Goal: Transaction & Acquisition: Purchase product/service

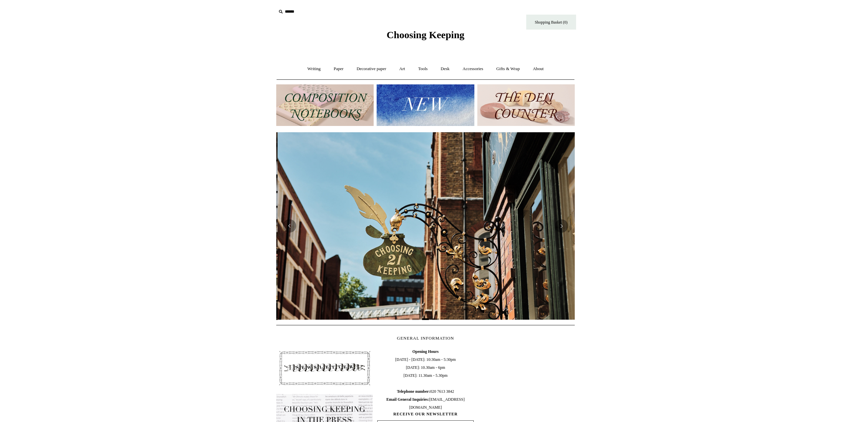
scroll to position [0, 298]
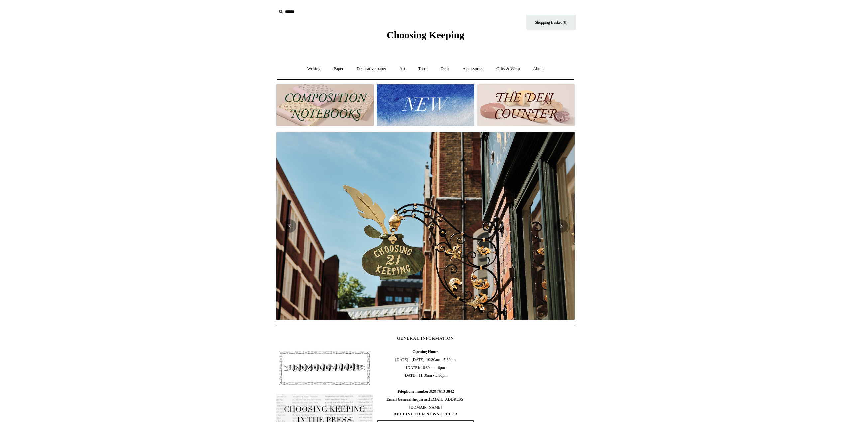
click at [443, 99] on img at bounding box center [425, 105] width 97 height 42
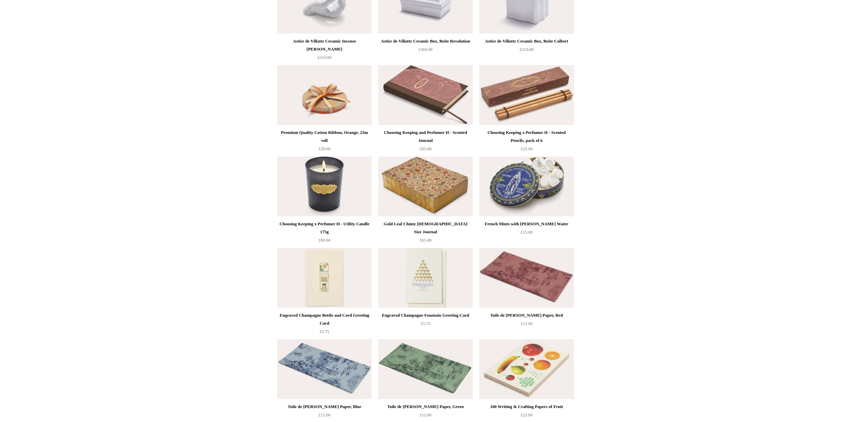
scroll to position [753, 0]
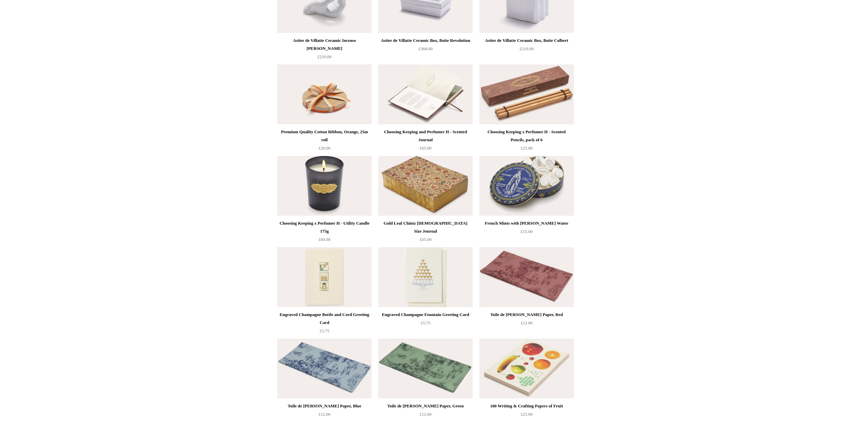
click at [416, 109] on img at bounding box center [425, 94] width 94 height 60
click at [531, 102] on img at bounding box center [526, 94] width 94 height 60
click at [312, 198] on img at bounding box center [324, 186] width 94 height 60
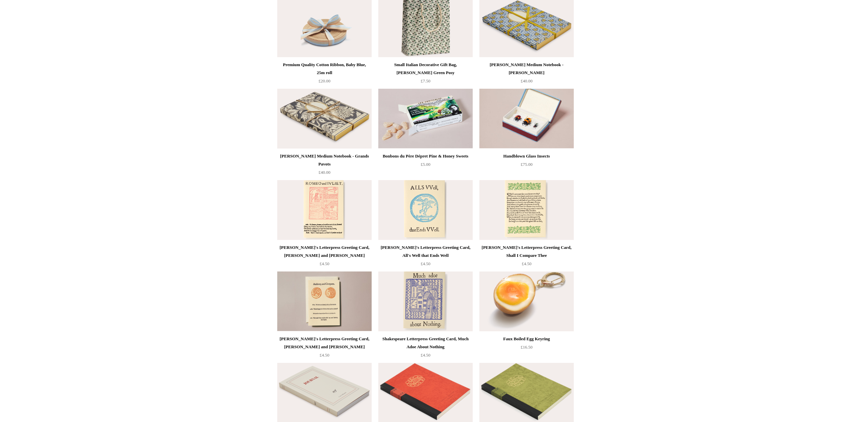
scroll to position [1187, 0]
click at [336, 141] on img at bounding box center [324, 118] width 94 height 60
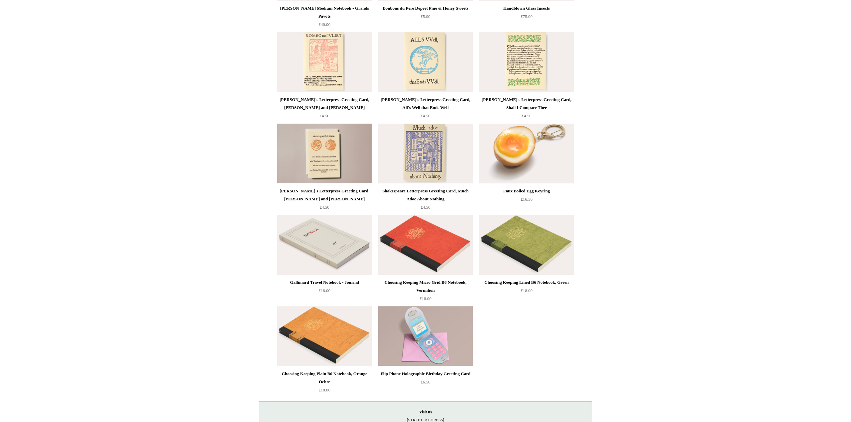
scroll to position [1335, 0]
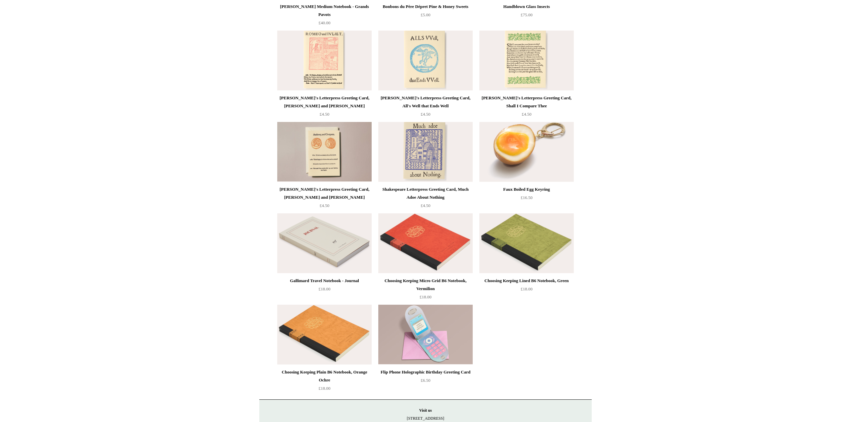
click at [440, 227] on img at bounding box center [425, 243] width 94 height 60
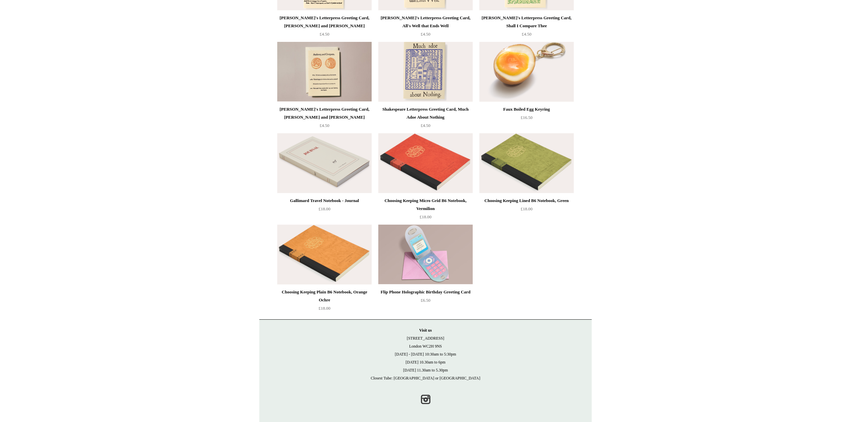
scroll to position [1416, 0]
click at [546, 182] on img at bounding box center [526, 163] width 94 height 60
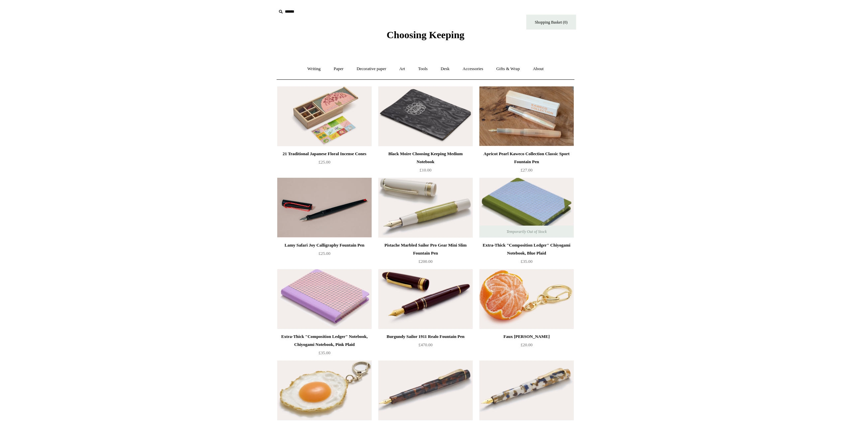
scroll to position [0, 0]
click at [313, 67] on link "Writing +" at bounding box center [313, 69] width 25 height 18
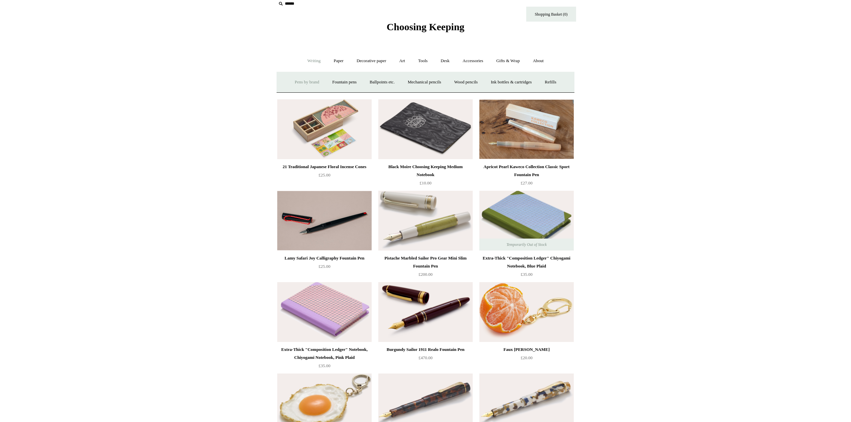
scroll to position [9, 0]
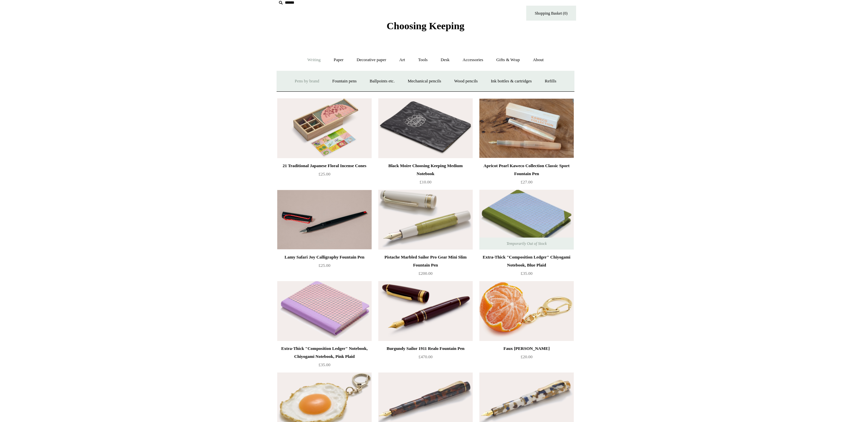
click at [304, 81] on link "Pens by brand +" at bounding box center [307, 81] width 37 height 18
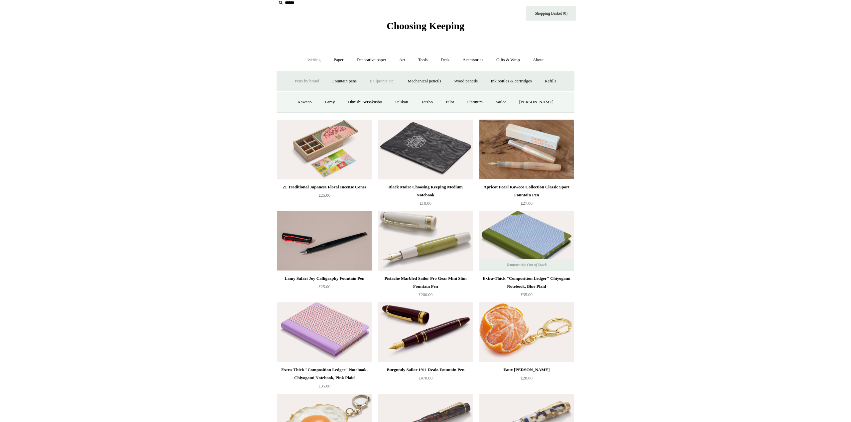
click at [382, 82] on link "Ballpoints etc. +" at bounding box center [382, 81] width 37 height 18
click at [342, 100] on link "All" at bounding box center [346, 102] width 18 height 18
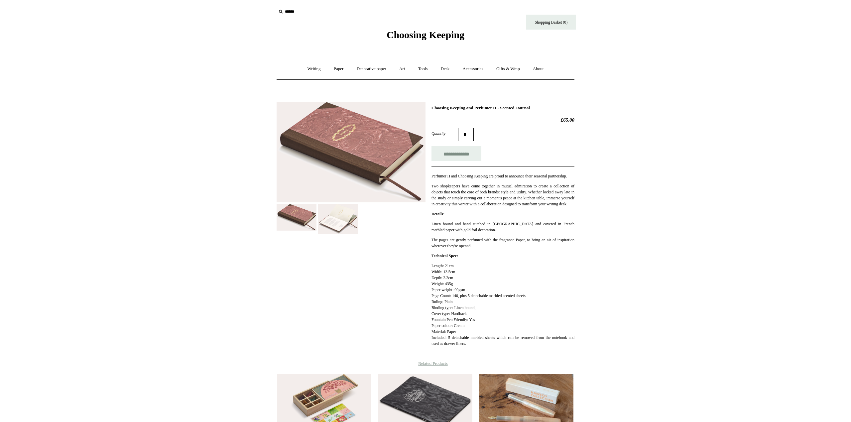
click at [346, 208] on img at bounding box center [338, 219] width 40 height 31
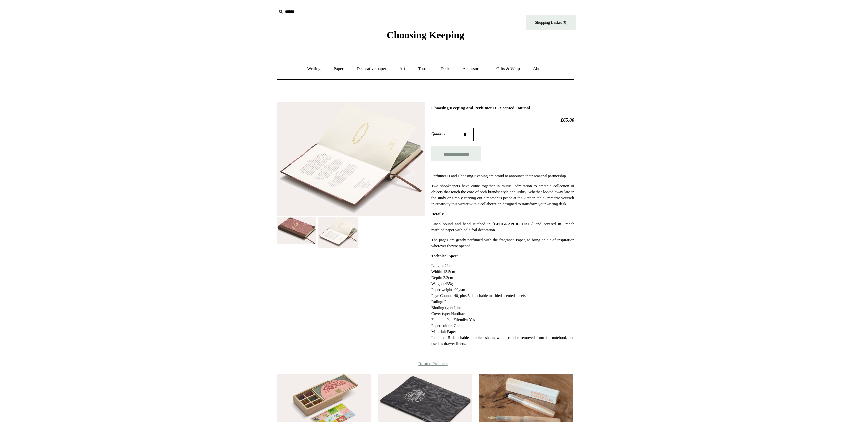
scroll to position [0, 1]
click at [294, 226] on img at bounding box center [297, 230] width 40 height 27
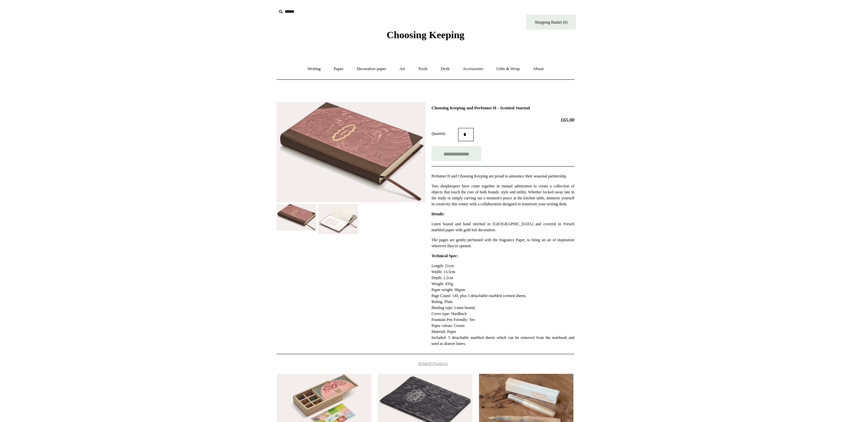
scroll to position [0, 0]
click at [467, 156] on input "**********" at bounding box center [456, 153] width 50 height 15
type input "**********"
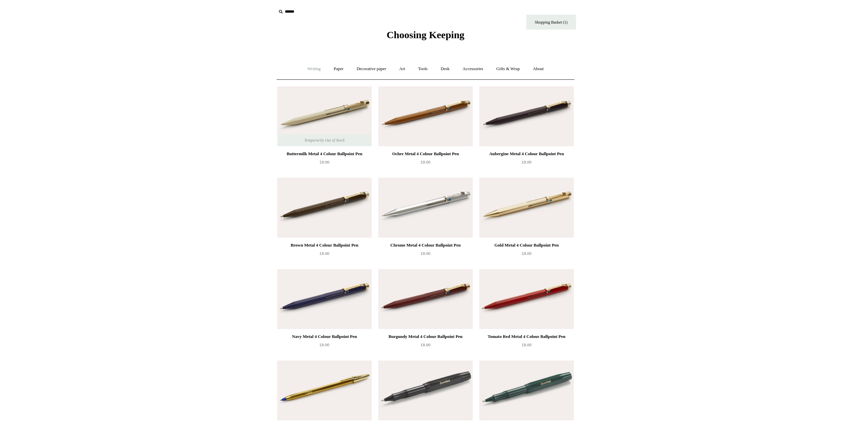
click at [311, 68] on link "Writing +" at bounding box center [313, 69] width 25 height 18
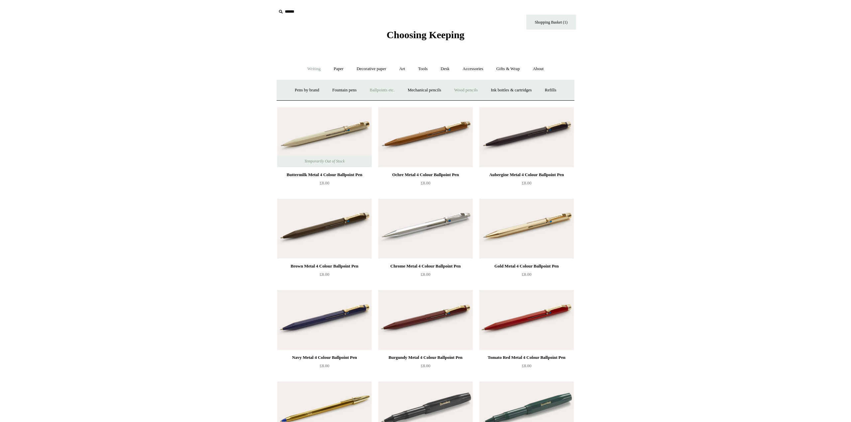
scroll to position [1, 0]
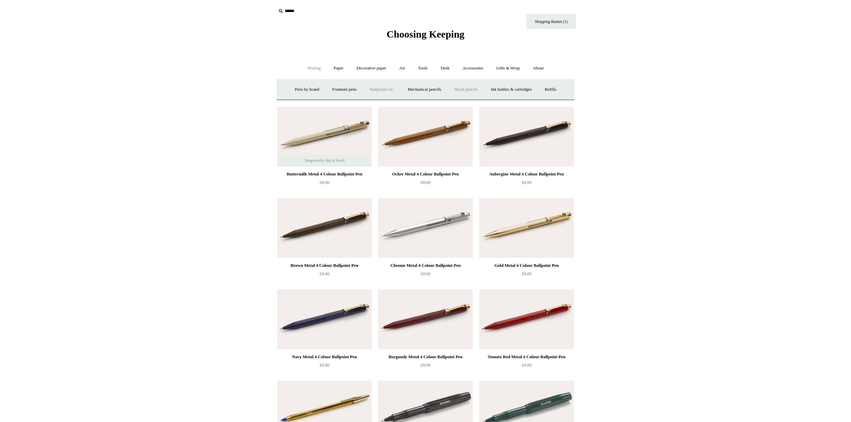
click at [465, 90] on link "Wood pencils +" at bounding box center [466, 90] width 36 height 18
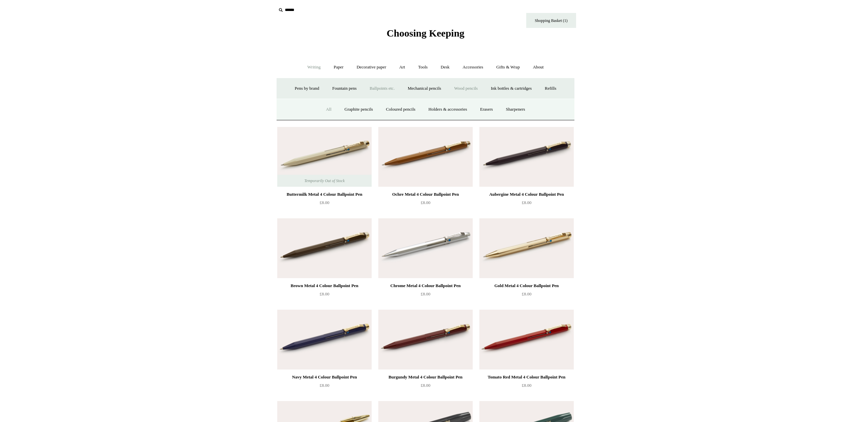
scroll to position [0, 0]
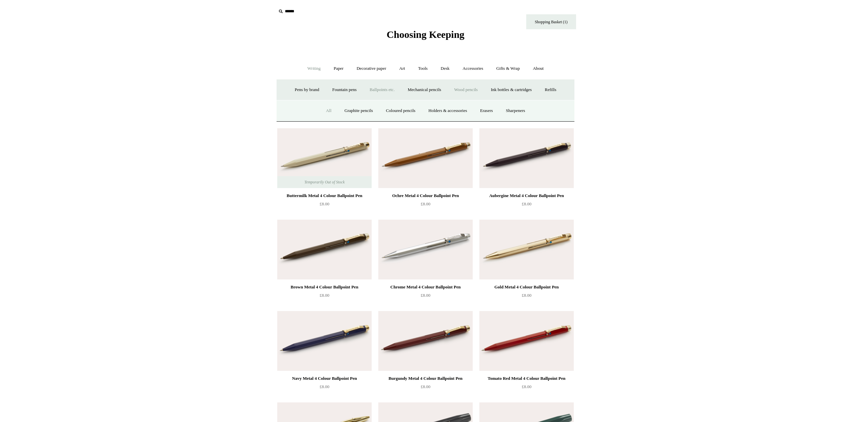
click at [326, 110] on link "All" at bounding box center [329, 111] width 18 height 18
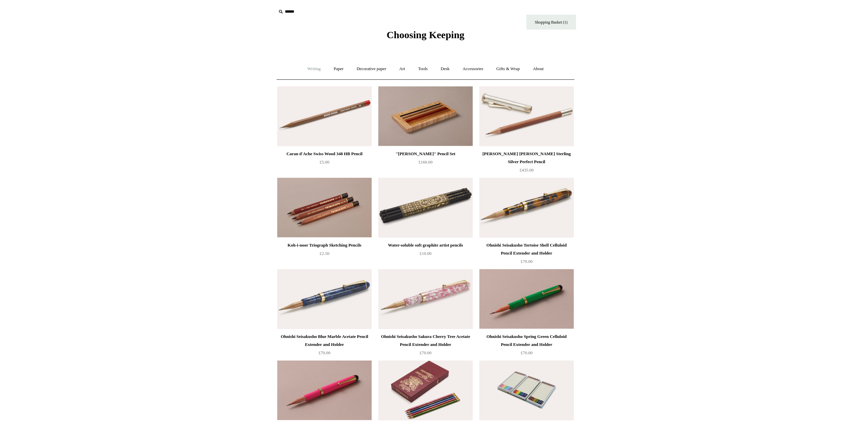
click at [307, 69] on link "Writing +" at bounding box center [313, 69] width 25 height 18
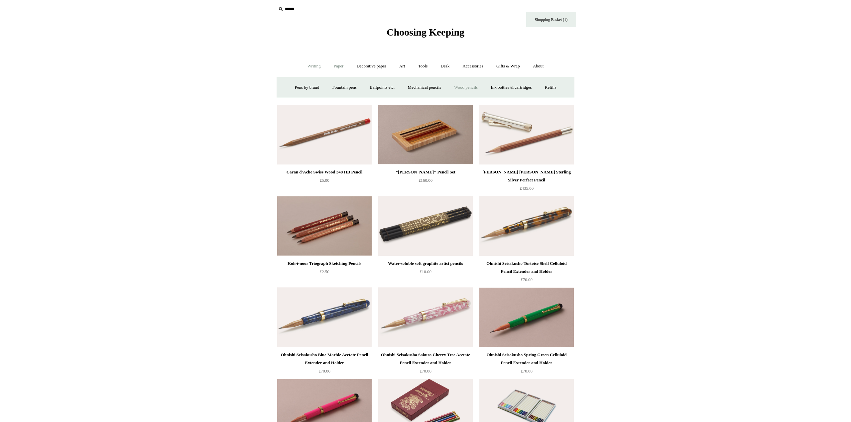
click at [334, 66] on link "Paper +" at bounding box center [339, 66] width 22 height 18
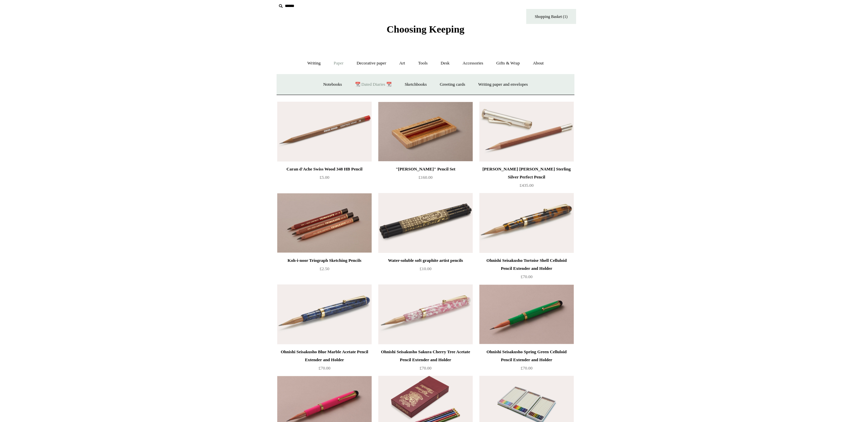
scroll to position [6, 0]
click at [326, 83] on link "Notebooks +" at bounding box center [332, 85] width 31 height 18
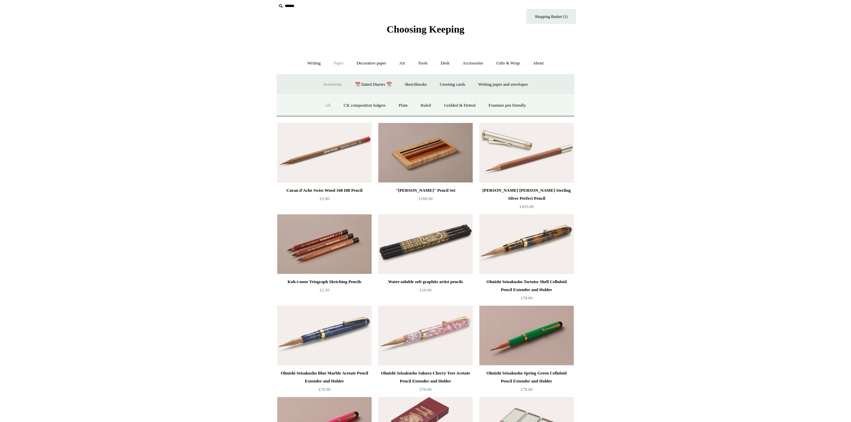
click at [322, 104] on link "All" at bounding box center [328, 106] width 18 height 18
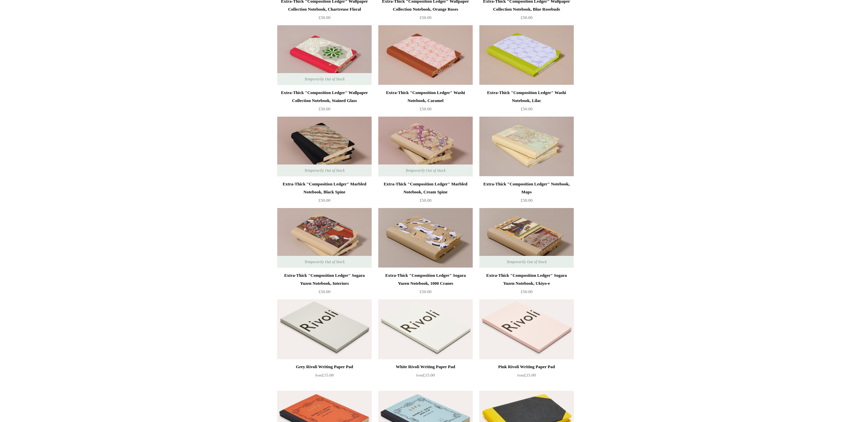
scroll to position [1250, 0]
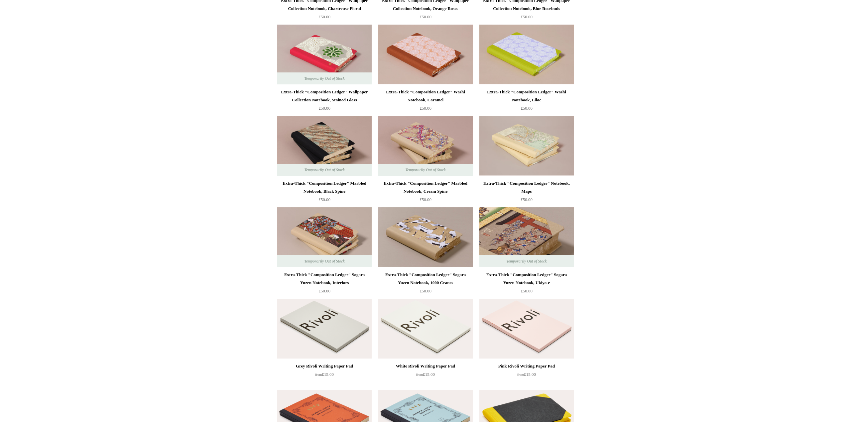
click at [544, 233] on img at bounding box center [526, 237] width 94 height 60
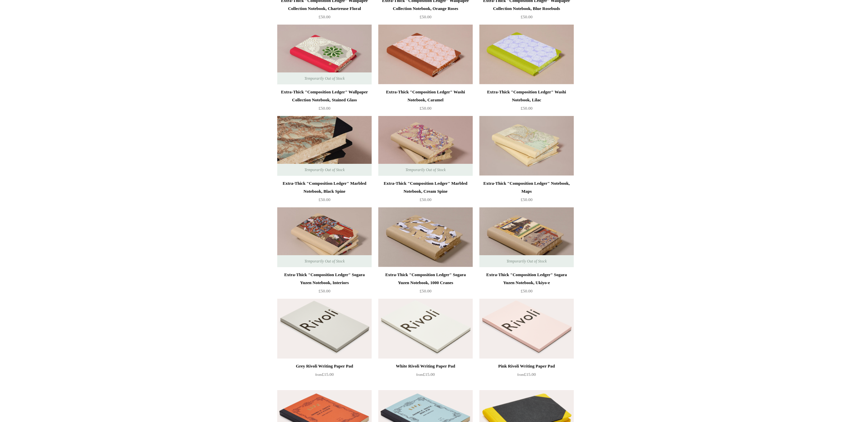
click at [317, 150] on img at bounding box center [324, 146] width 94 height 60
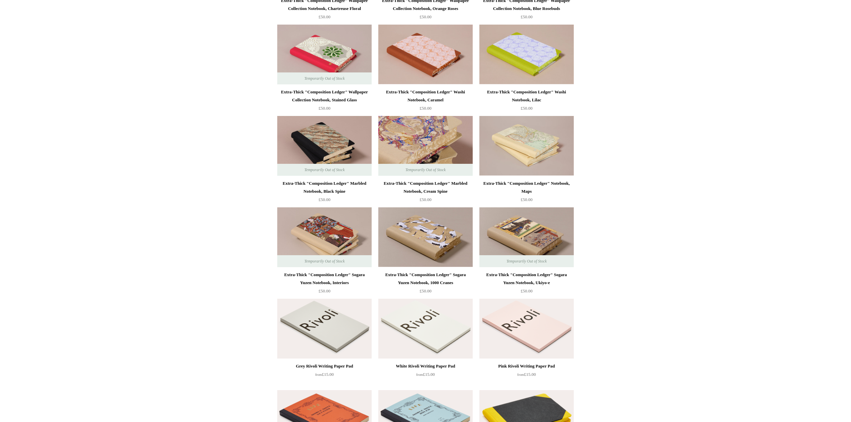
scroll to position [1251, 0]
click at [410, 147] on img at bounding box center [425, 145] width 94 height 60
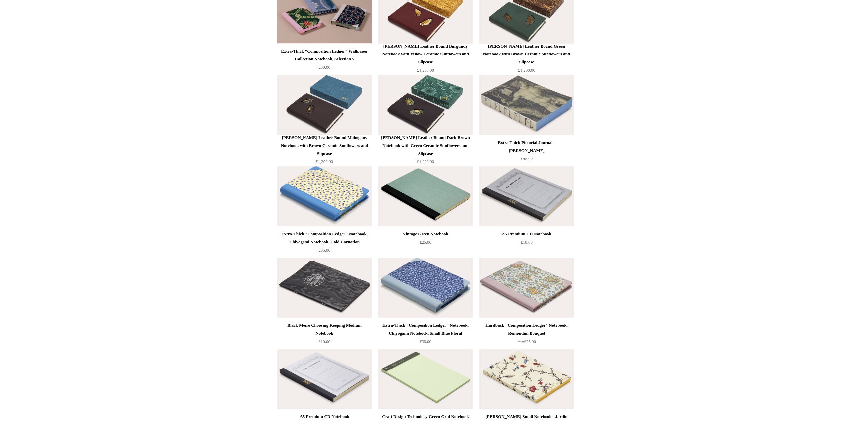
click at [400, 114] on img at bounding box center [425, 105] width 94 height 60
click at [521, 122] on img at bounding box center [526, 105] width 94 height 60
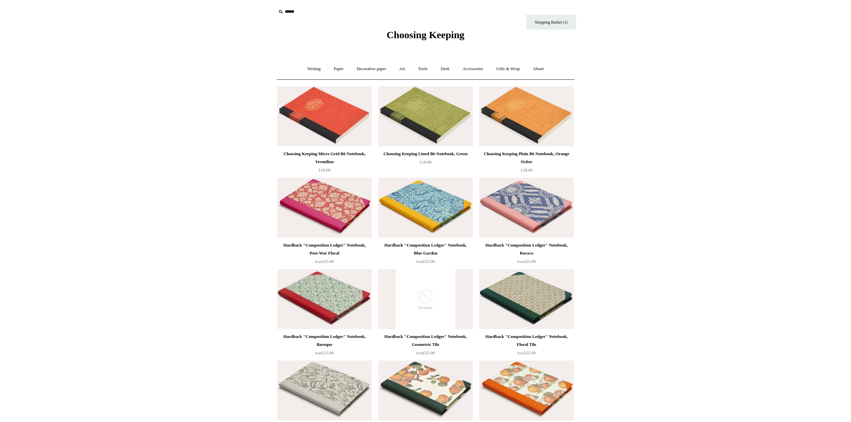
scroll to position [0, 0]
click at [332, 70] on link "Paper +" at bounding box center [339, 69] width 22 height 18
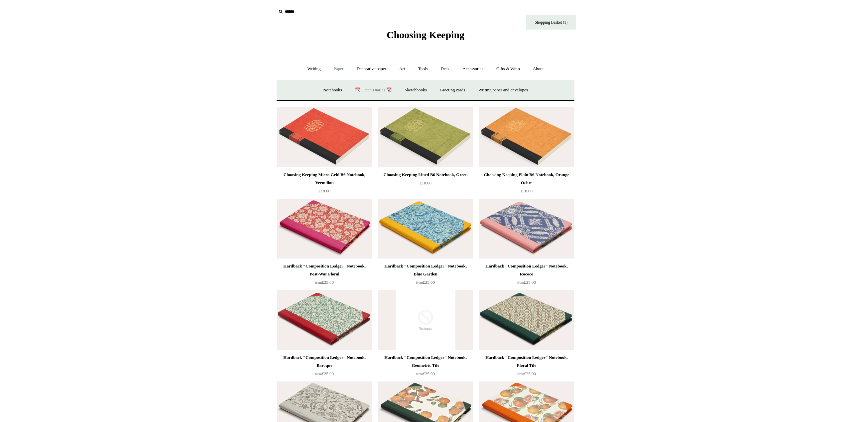
click at [361, 89] on link "📆 Dated Diaries 📆" at bounding box center [373, 90] width 49 height 18
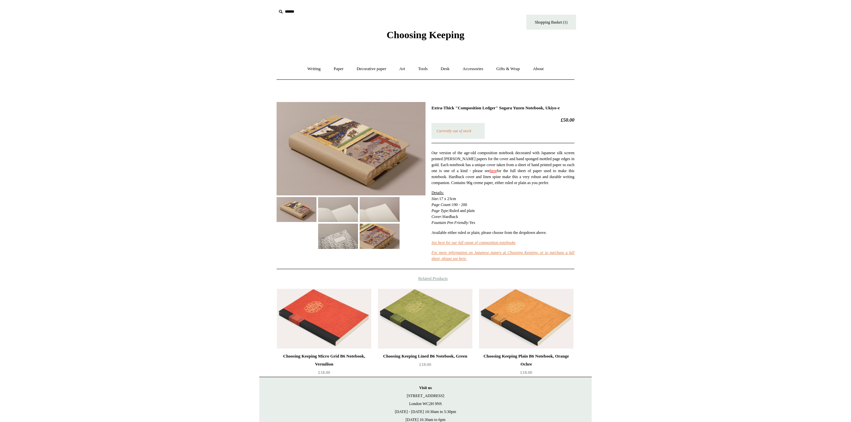
click at [393, 241] on img at bounding box center [380, 236] width 40 height 25
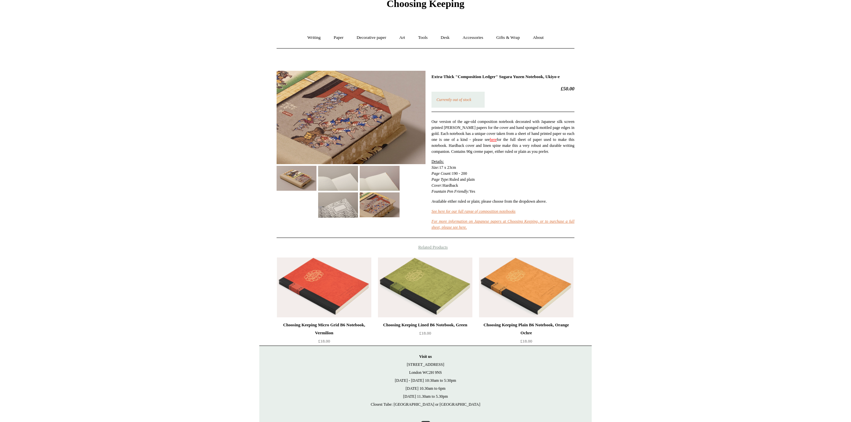
scroll to position [30, 0]
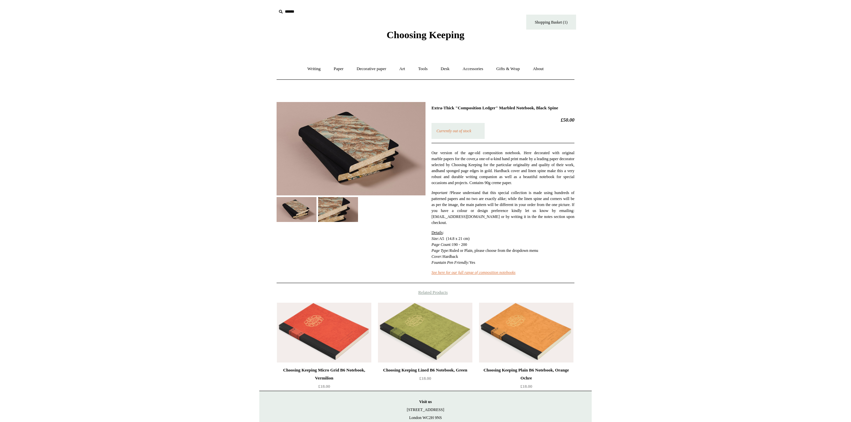
click at [346, 204] on img at bounding box center [338, 209] width 40 height 25
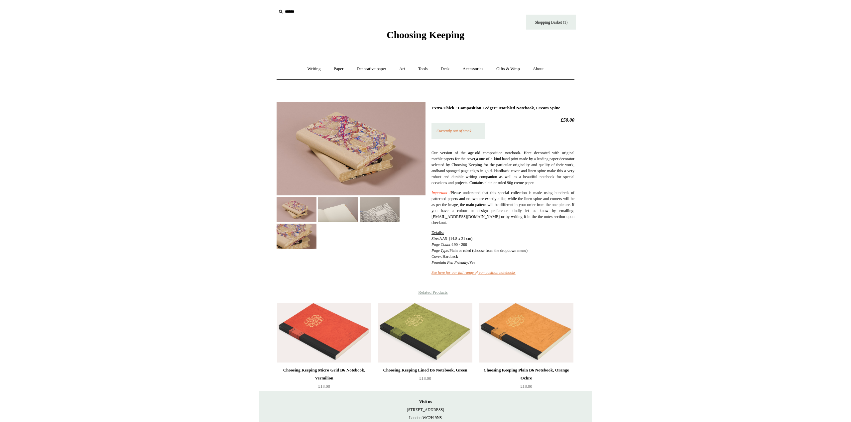
click at [298, 236] on img at bounding box center [297, 236] width 40 height 25
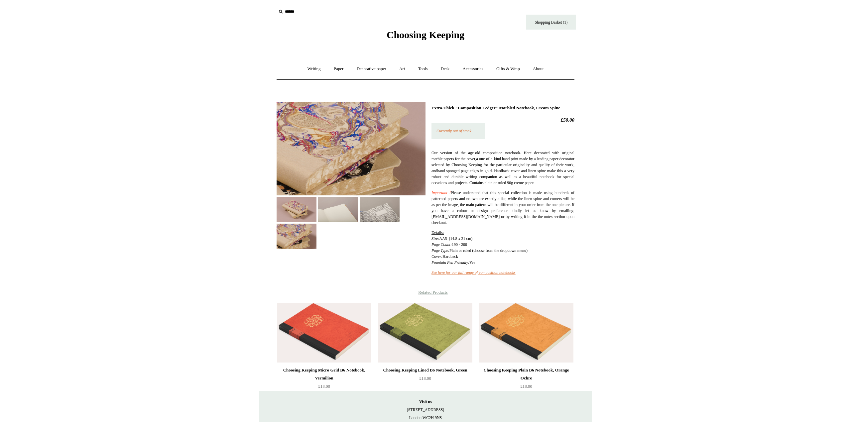
scroll to position [0, 0]
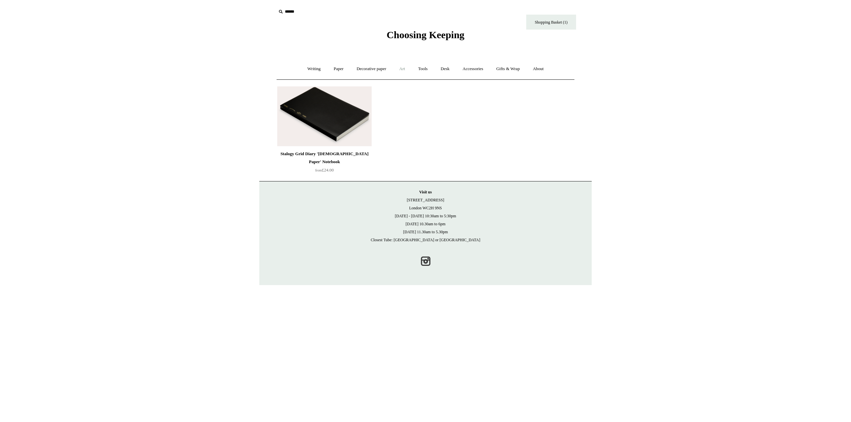
click at [404, 69] on link "Art +" at bounding box center [402, 69] width 18 height 18
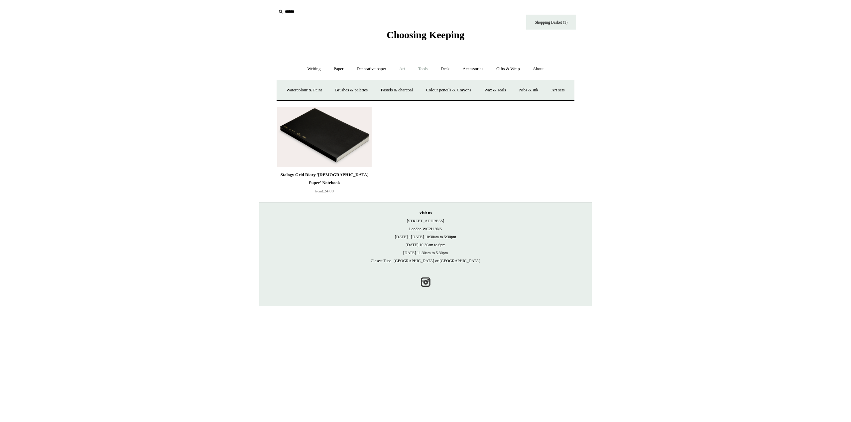
click at [422, 68] on link "Tools +" at bounding box center [423, 69] width 22 height 18
click at [302, 89] on link "Sharpeners" at bounding box center [309, 90] width 31 height 18
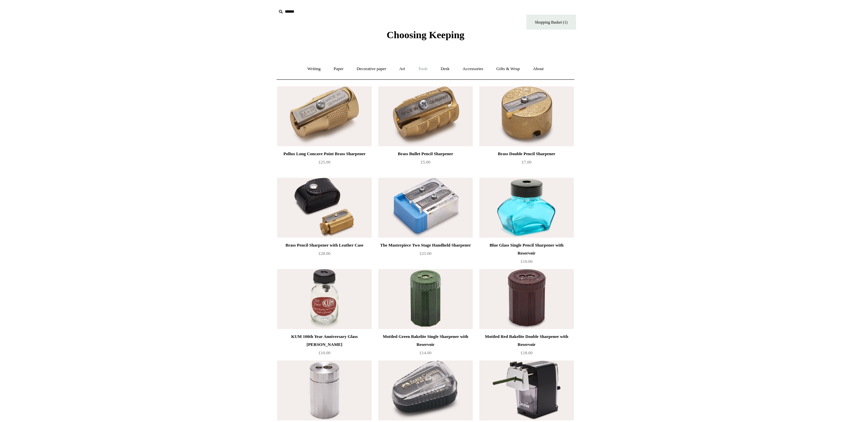
click at [422, 68] on link "Tools +" at bounding box center [423, 69] width 22 height 18
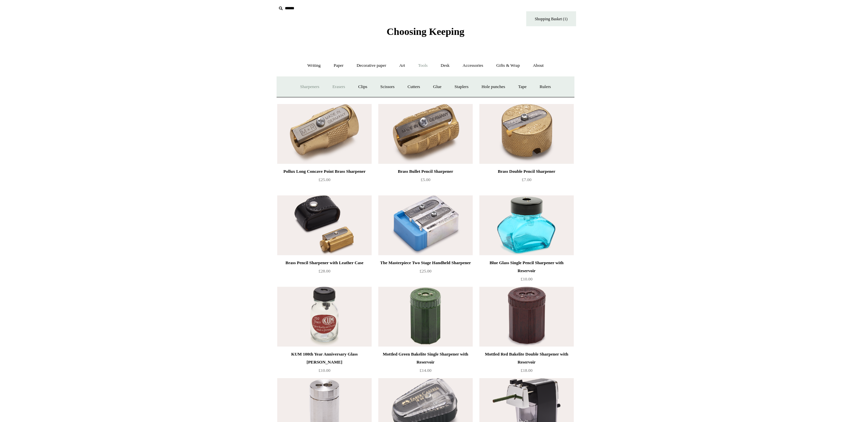
scroll to position [5, 0]
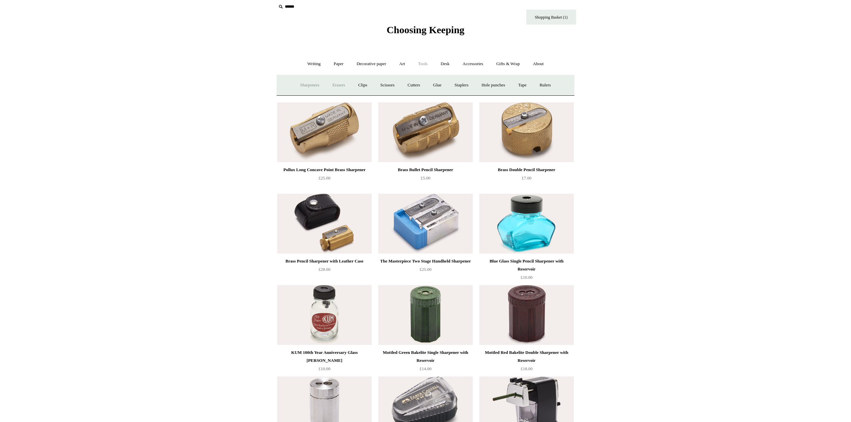
click at [337, 89] on link "Erasers" at bounding box center [338, 85] width 25 height 18
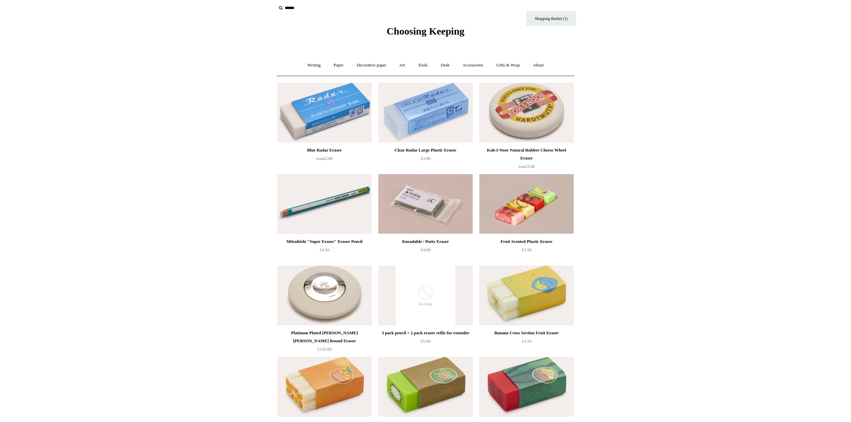
scroll to position [12, 0]
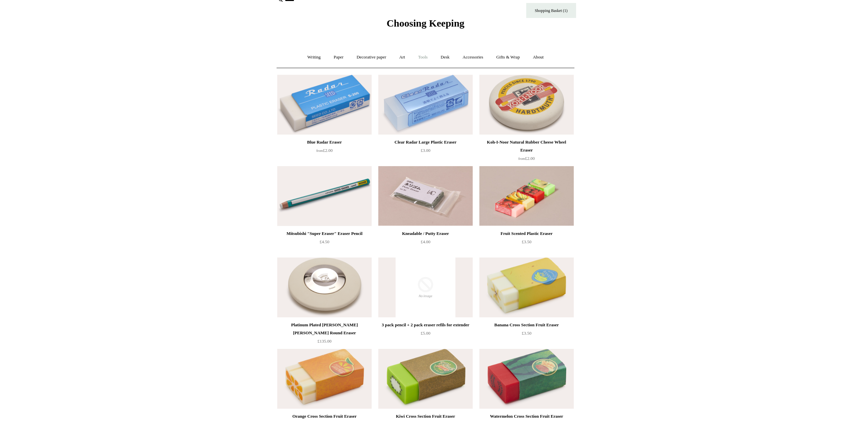
click at [424, 58] on link "Tools +" at bounding box center [423, 58] width 22 height 18
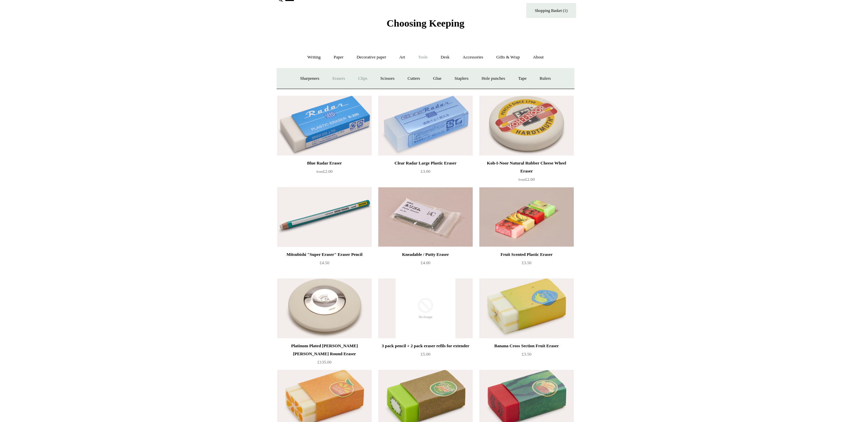
click at [362, 78] on link "Clips +" at bounding box center [362, 79] width 21 height 18
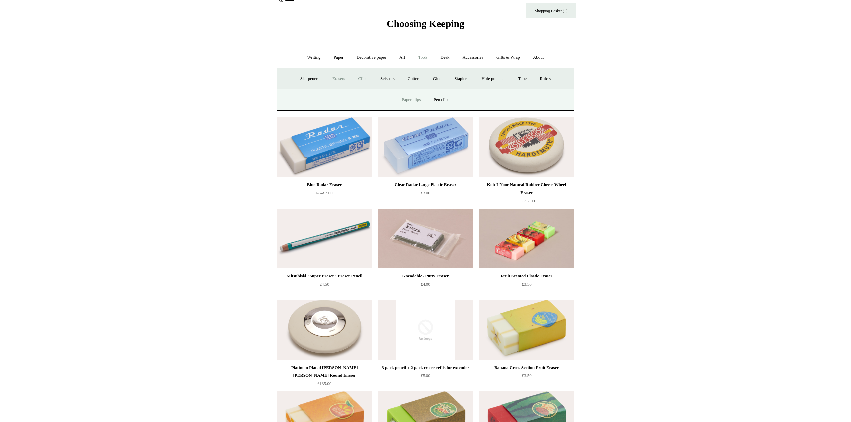
scroll to position [11, 0]
click at [408, 99] on link "Paper clips" at bounding box center [411, 100] width 31 height 18
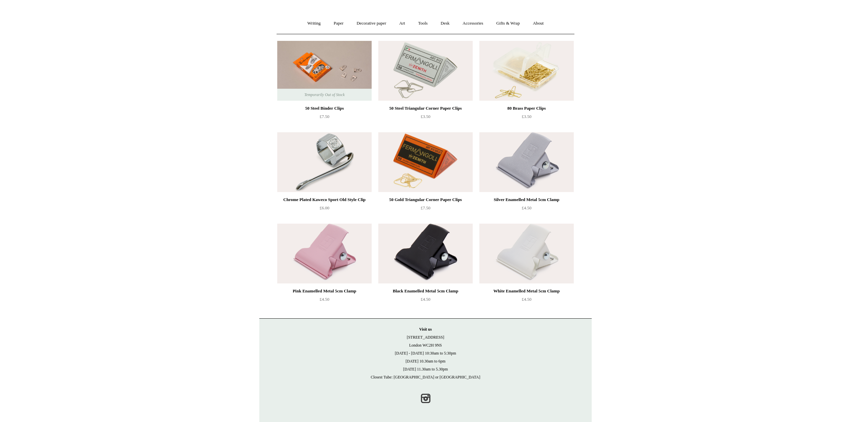
scroll to position [30, 0]
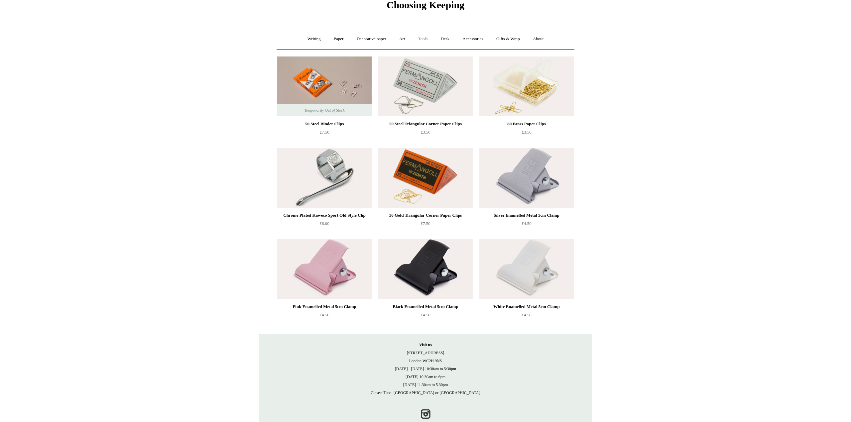
click at [426, 38] on link "Tools +" at bounding box center [423, 39] width 22 height 18
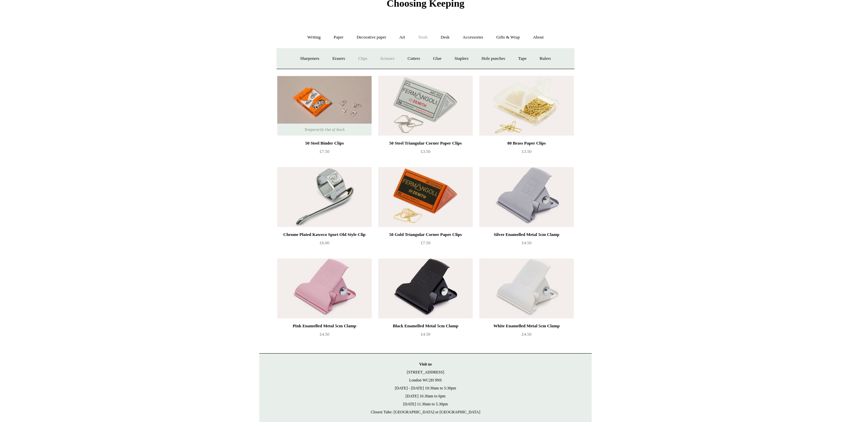
scroll to position [32, 0]
click at [389, 58] on link "Scissors" at bounding box center [387, 59] width 26 height 18
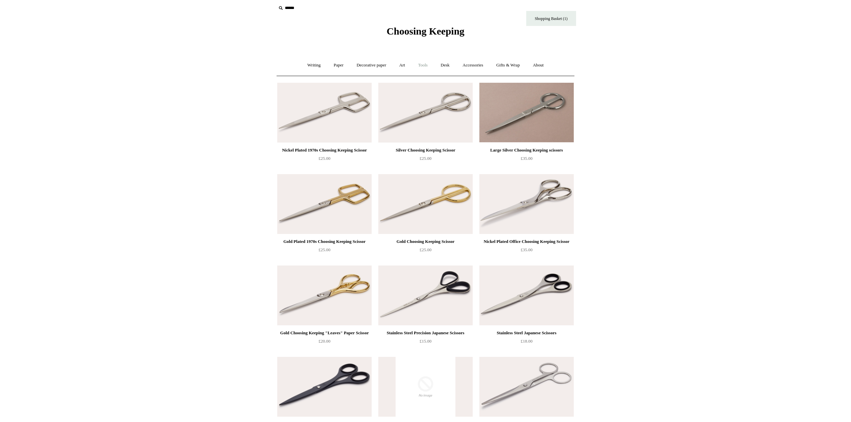
scroll to position [7, 1]
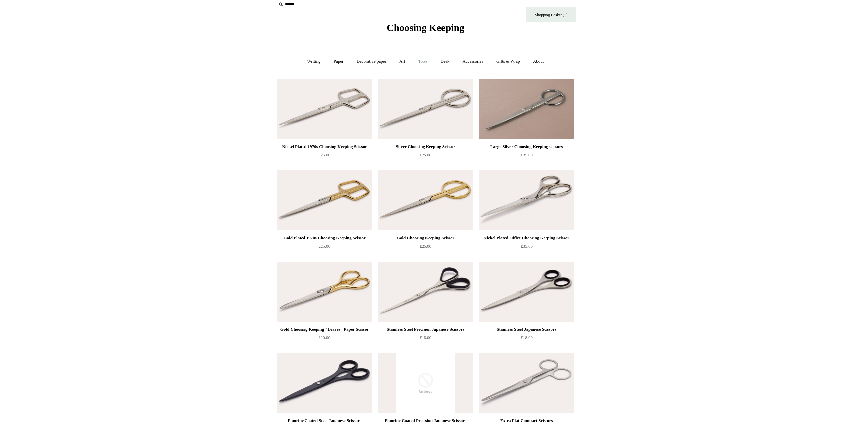
click at [423, 67] on link "Tools +" at bounding box center [423, 62] width 22 height 18
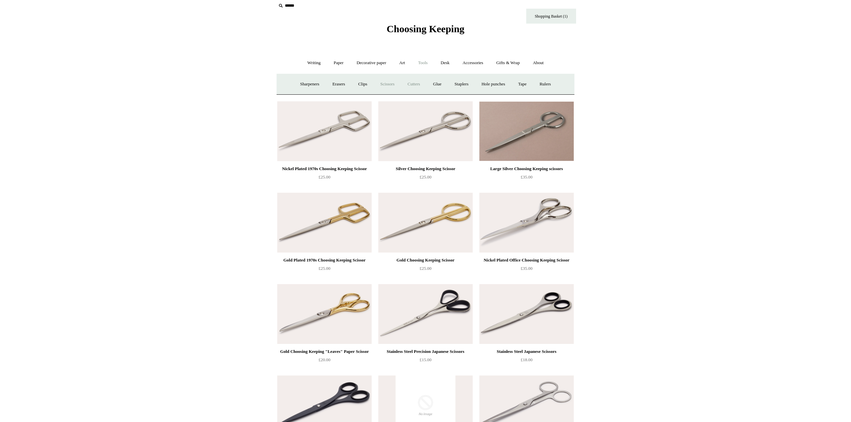
scroll to position [4, 0]
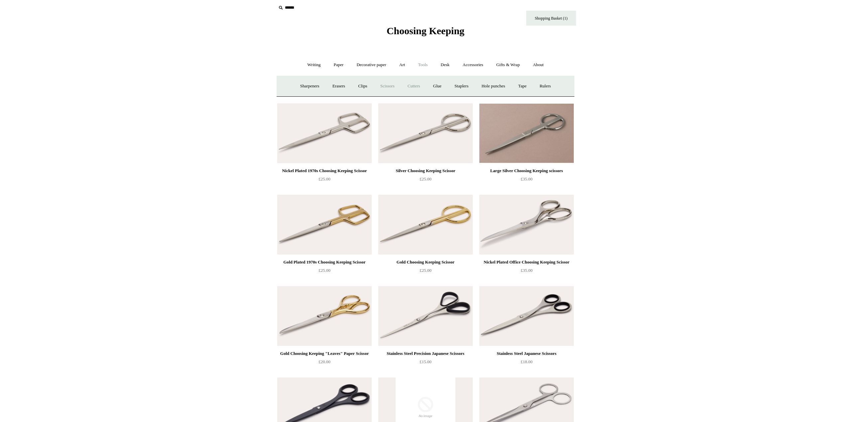
click at [414, 83] on link "Cutters" at bounding box center [413, 86] width 25 height 18
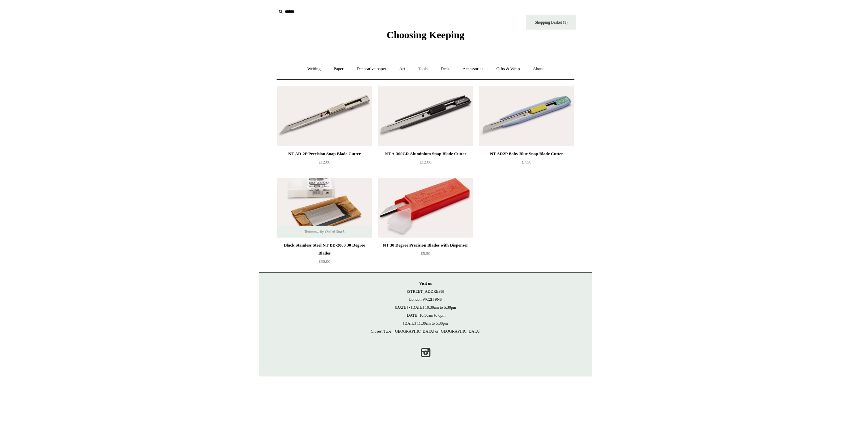
click at [423, 68] on link "Tools +" at bounding box center [423, 69] width 22 height 18
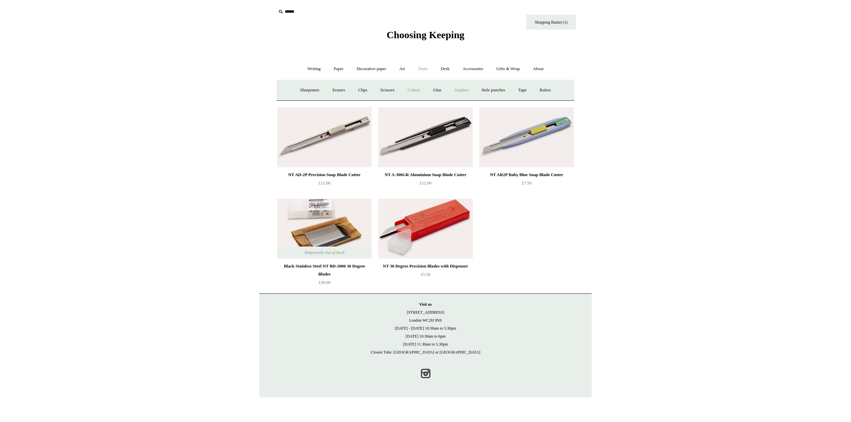
click at [461, 88] on link "Staplers +" at bounding box center [461, 90] width 26 height 18
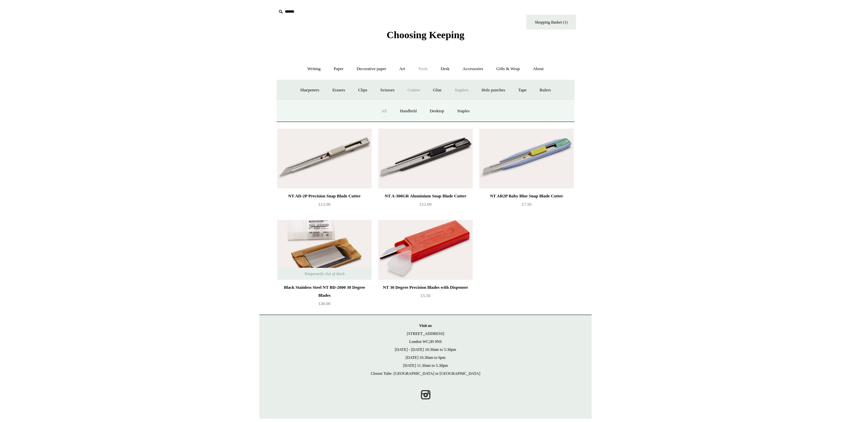
click at [380, 109] on link "All" at bounding box center [384, 111] width 18 height 18
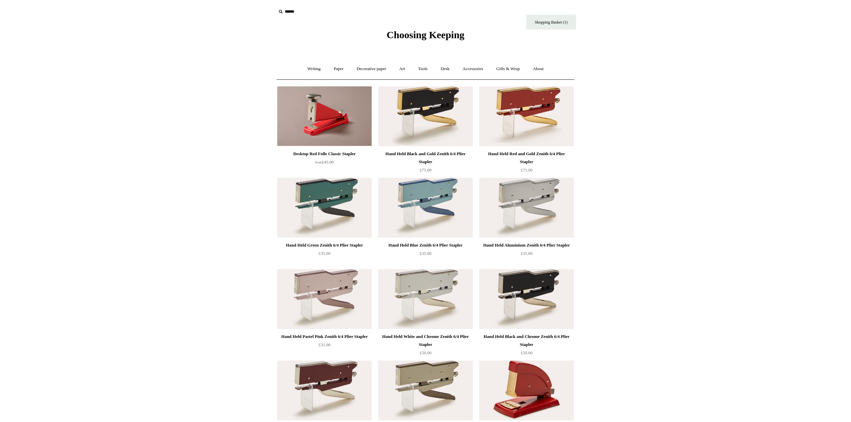
scroll to position [0, 0]
click at [426, 69] on link "Tools +" at bounding box center [423, 69] width 22 height 18
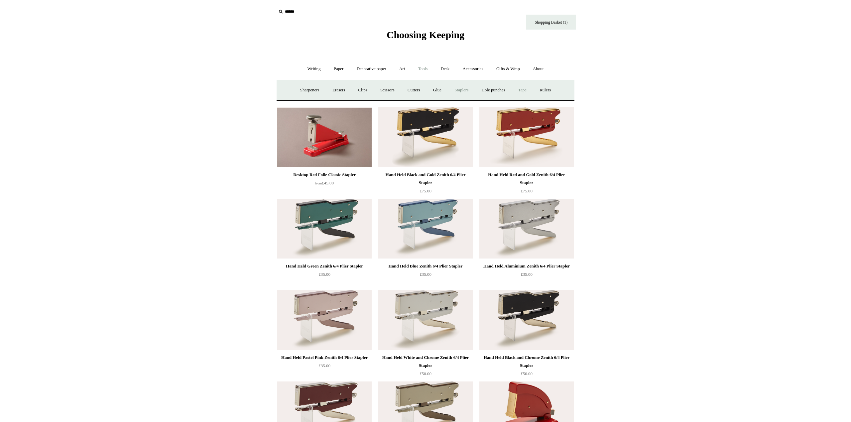
scroll to position [0, 0]
click at [529, 89] on link "Tape +" at bounding box center [522, 90] width 20 height 18
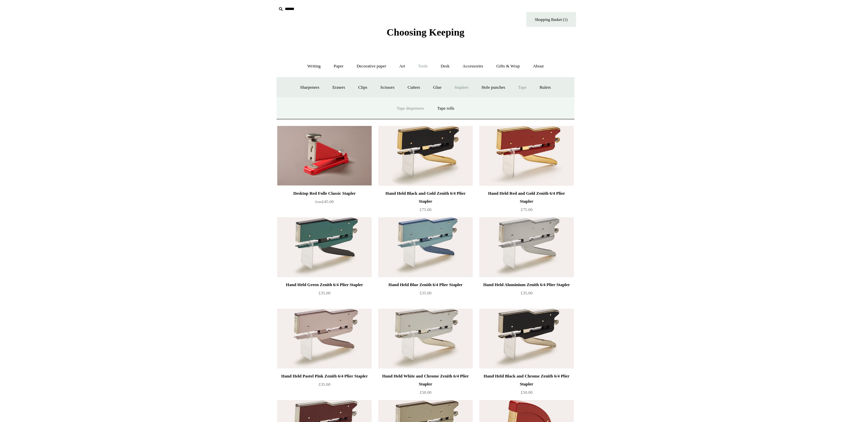
click at [407, 107] on link "Tape dispensers" at bounding box center [410, 109] width 39 height 18
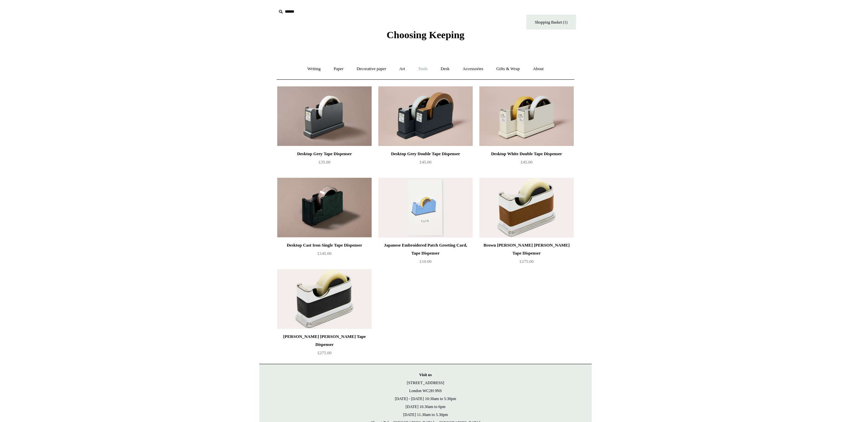
click at [423, 68] on link "Tools +" at bounding box center [423, 69] width 22 height 18
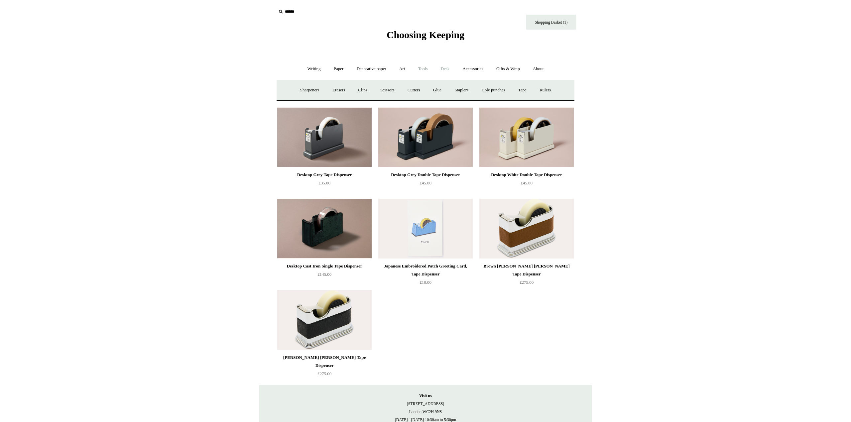
click at [448, 68] on link "Desk +" at bounding box center [445, 69] width 21 height 18
click at [344, 89] on link "Pen pots" at bounding box center [346, 90] width 27 height 18
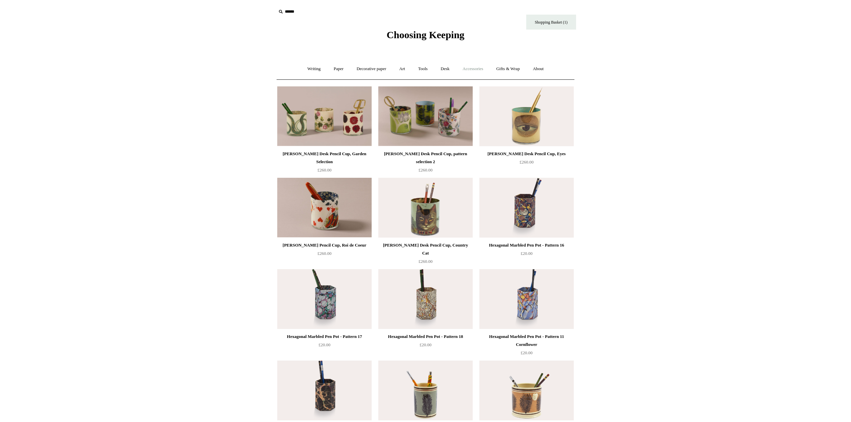
click at [479, 68] on link "Accessories +" at bounding box center [473, 69] width 33 height 18
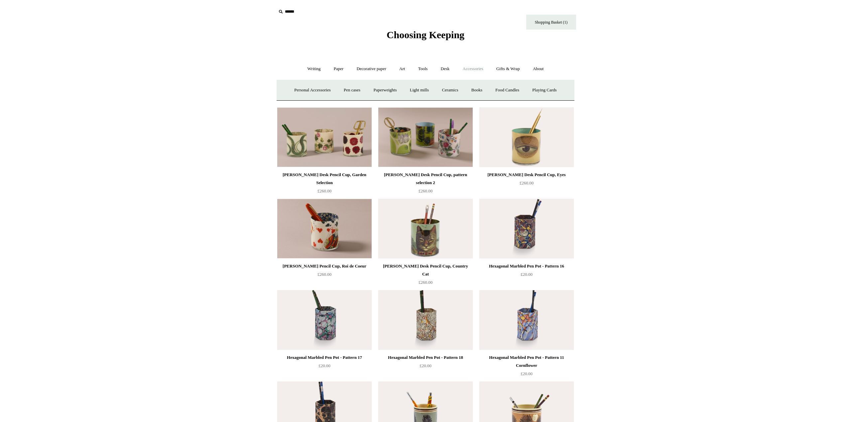
click at [476, 69] on link "Accessories -" at bounding box center [473, 69] width 33 height 18
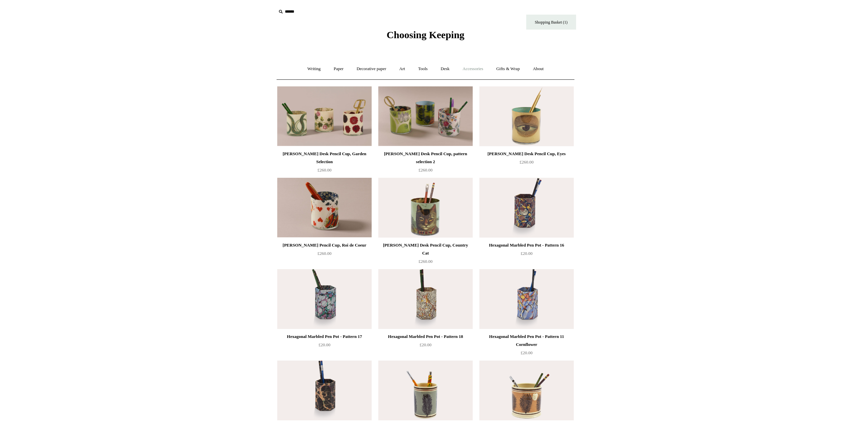
click at [476, 69] on link "Accessories +" at bounding box center [473, 69] width 33 height 18
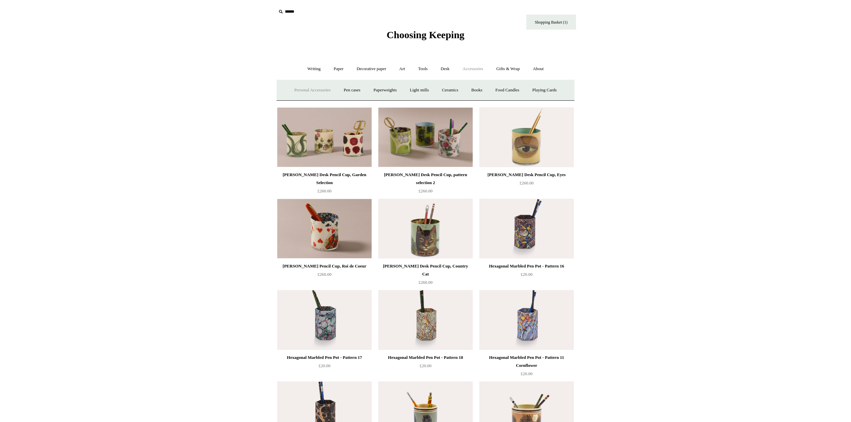
click at [312, 89] on link "Personal Accessories +" at bounding box center [312, 90] width 48 height 18
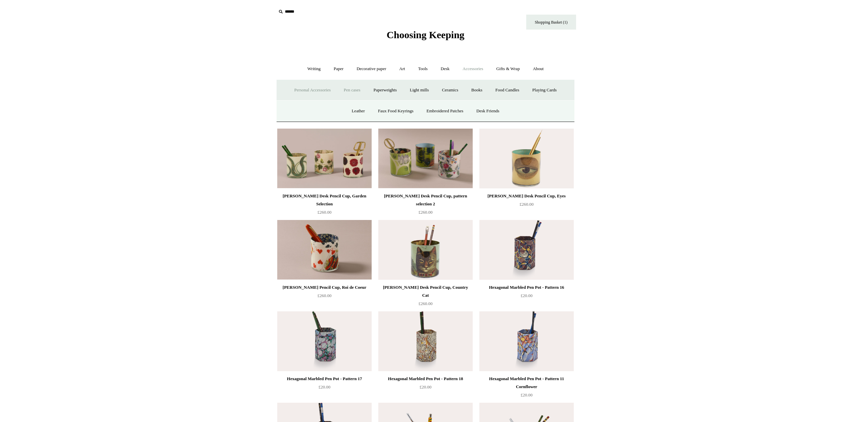
click at [353, 89] on link "Pen cases" at bounding box center [352, 90] width 29 height 18
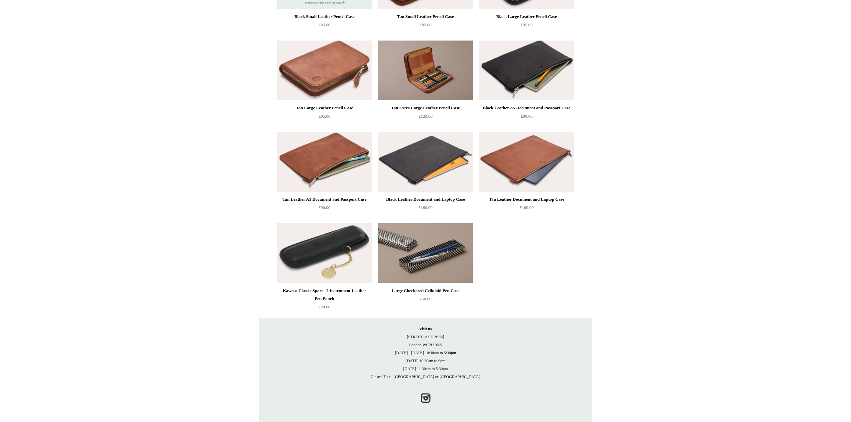
scroll to position [594, 0]
click at [453, 256] on img at bounding box center [425, 254] width 94 height 60
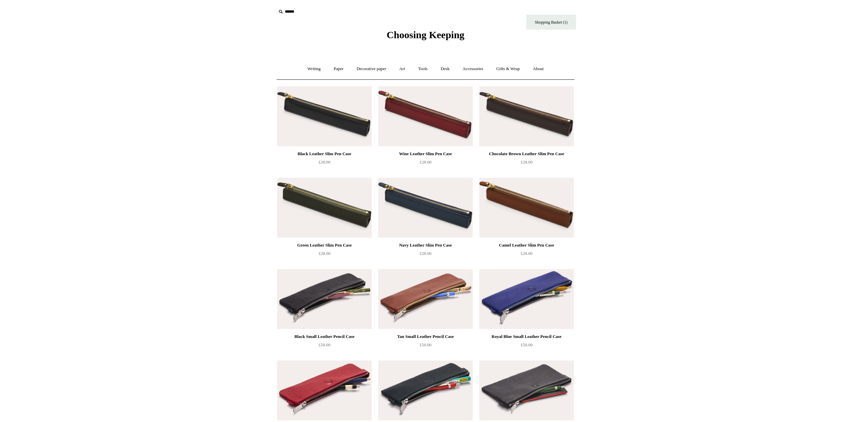
scroll to position [0, 0]
click at [444, 67] on link "Desk +" at bounding box center [445, 69] width 21 height 18
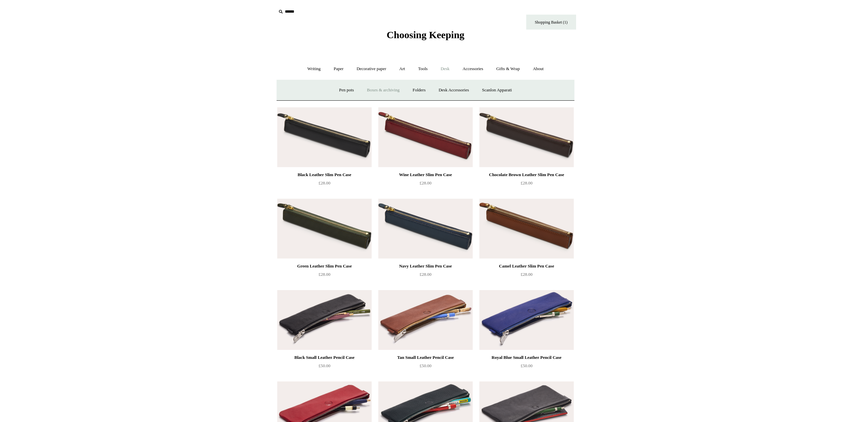
click at [375, 91] on link "Boxes & archiving" at bounding box center [383, 90] width 45 height 18
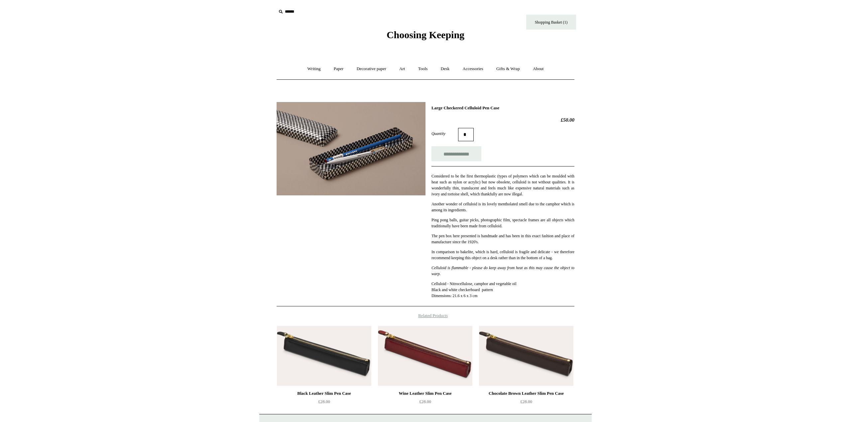
click at [335, 172] on img at bounding box center [351, 148] width 149 height 93
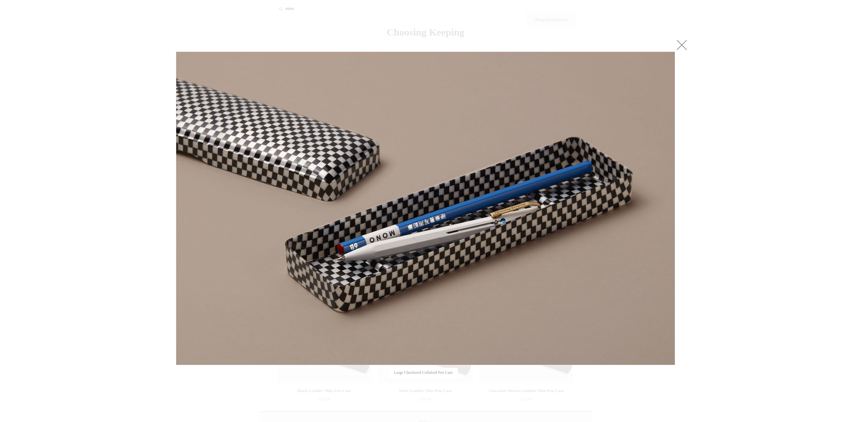
click at [592, 52] on body "Menu Choosing Keeping * Shipping Information Shopping Basket (1) * ⤺ +" at bounding box center [425, 256] width 332 height 518
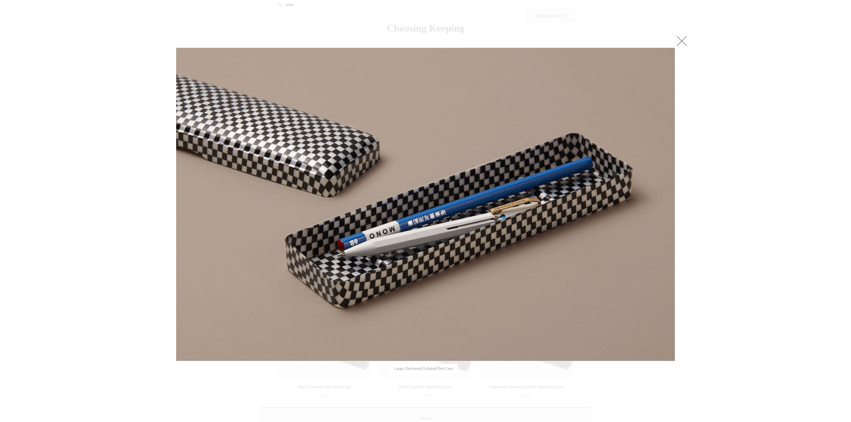
click at [682, 38] on link at bounding box center [681, 40] width 13 height 13
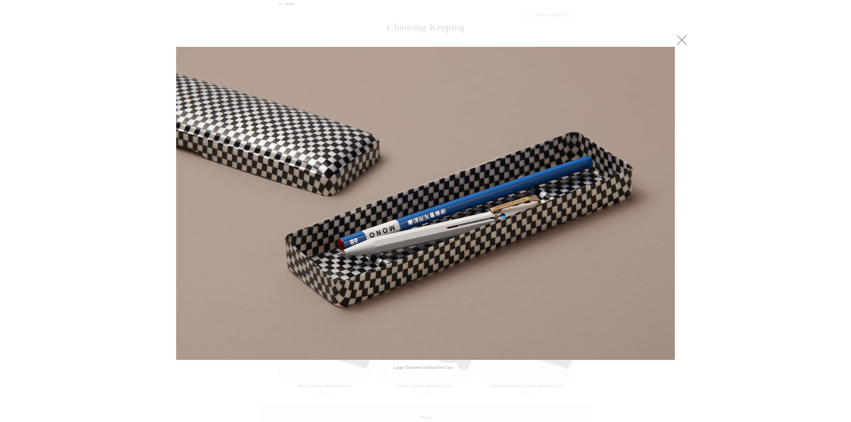
scroll to position [9, 0]
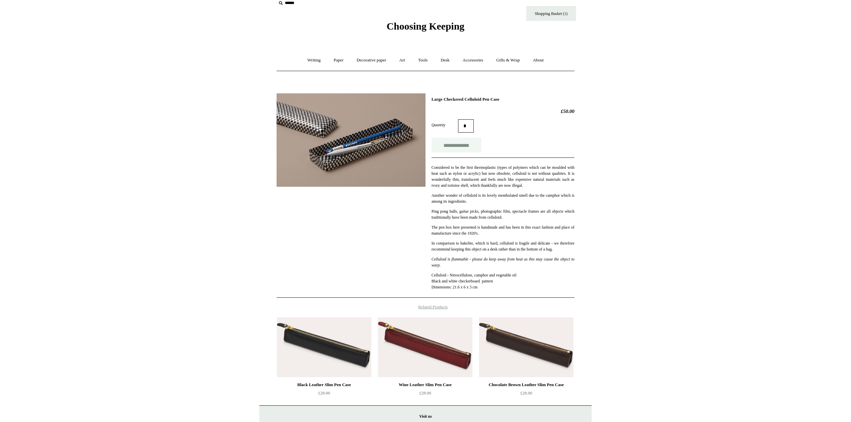
click at [466, 144] on input "**********" at bounding box center [456, 145] width 50 height 15
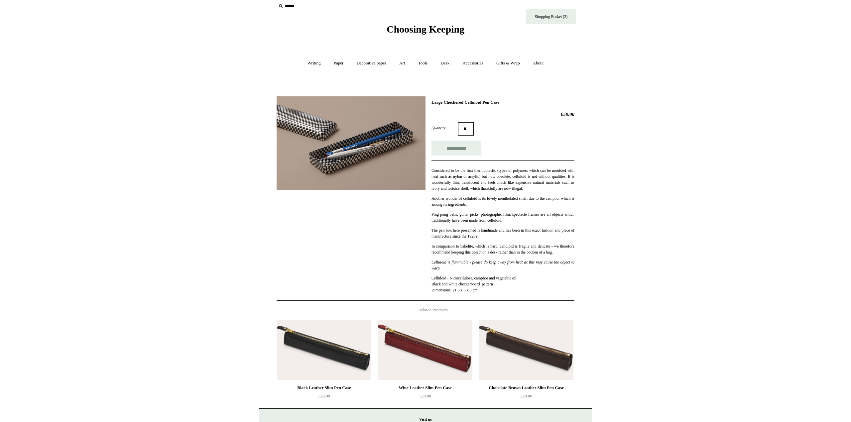
type input "**********"
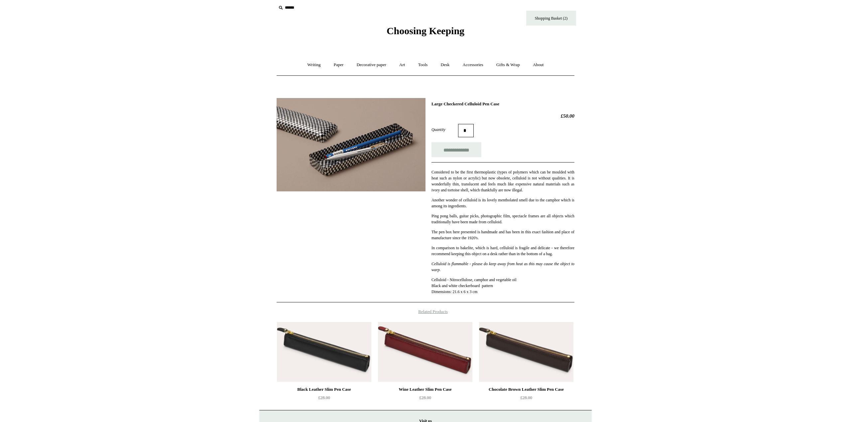
scroll to position [4, 0]
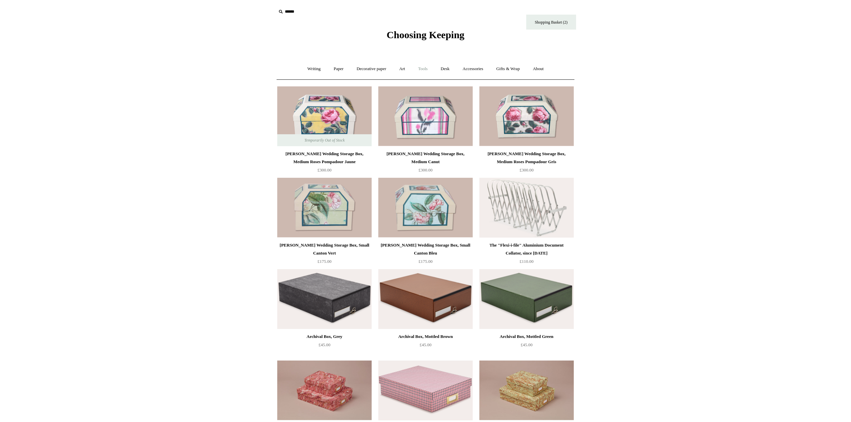
click at [427, 70] on link "Tools +" at bounding box center [423, 69] width 22 height 18
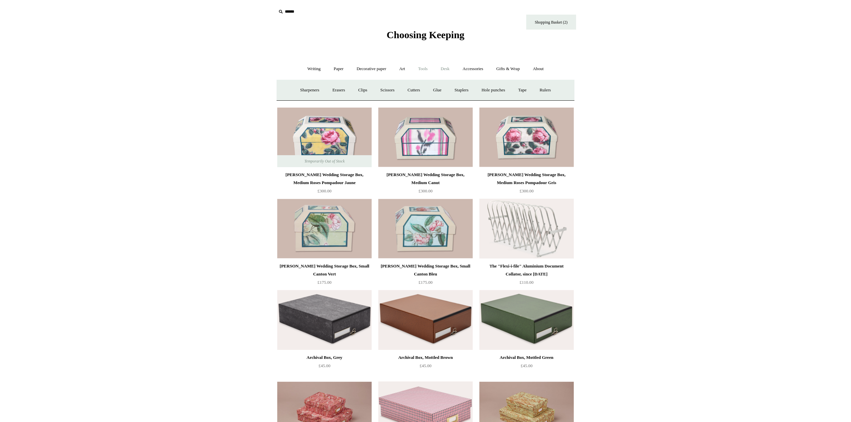
click at [448, 69] on link "Desk +" at bounding box center [445, 69] width 21 height 18
click at [449, 89] on link "Desk Accessories" at bounding box center [453, 90] width 42 height 18
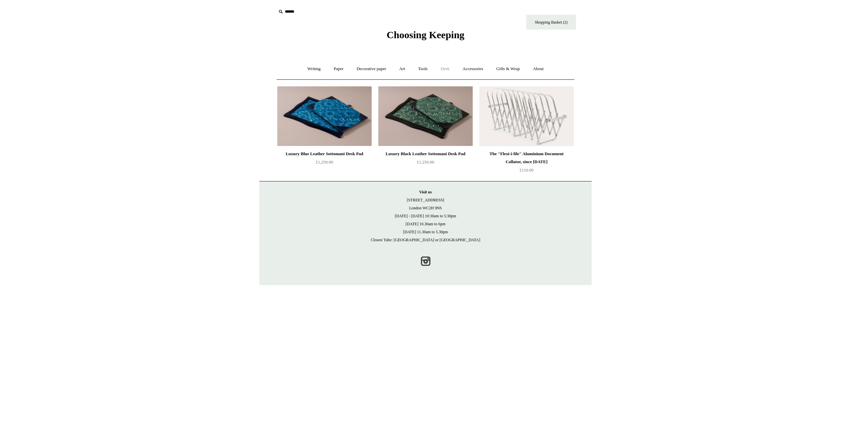
click at [446, 69] on link "Desk +" at bounding box center [445, 69] width 21 height 18
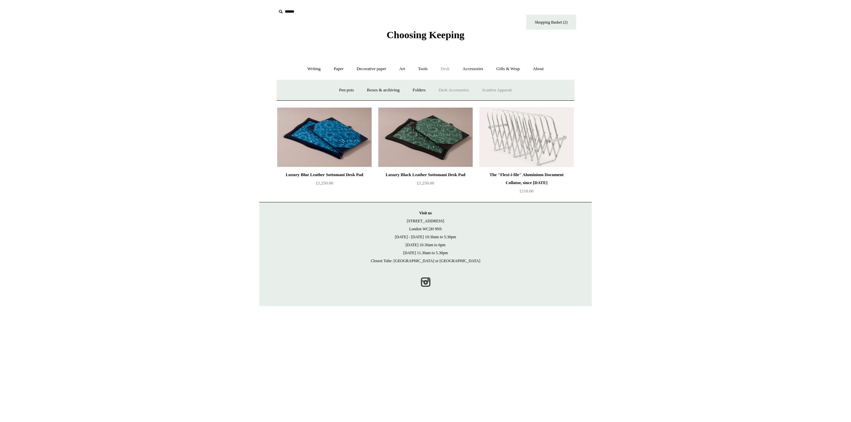
click at [491, 88] on link "Scanlon Apparati" at bounding box center [497, 90] width 42 height 18
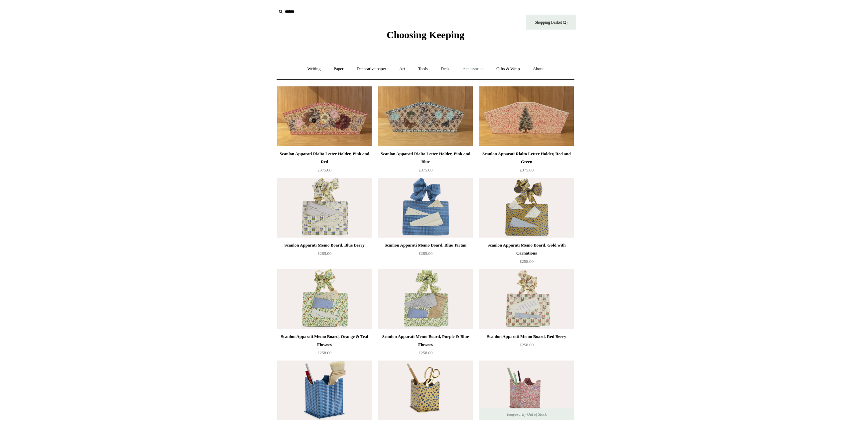
click at [469, 70] on link "Accessories +" at bounding box center [473, 69] width 33 height 18
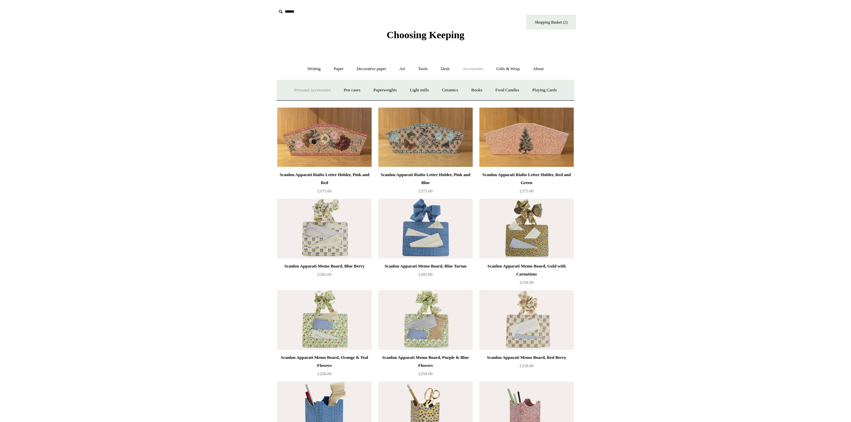
click at [312, 89] on link "Personal Accessories +" at bounding box center [312, 90] width 48 height 18
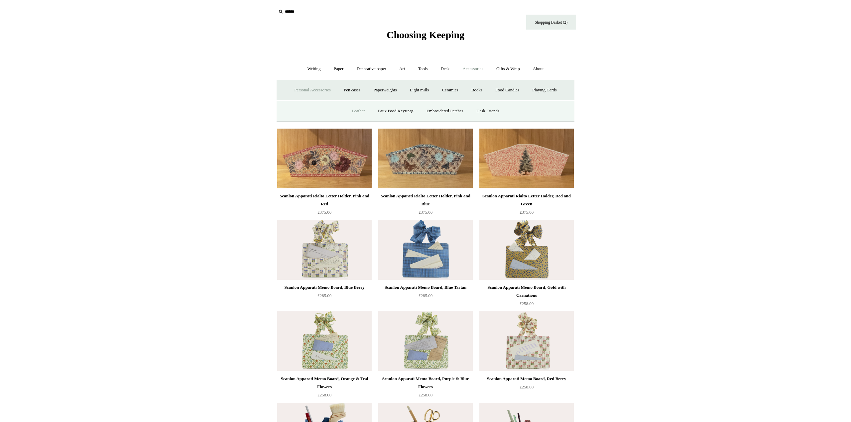
click at [352, 110] on link "Leather" at bounding box center [358, 111] width 25 height 18
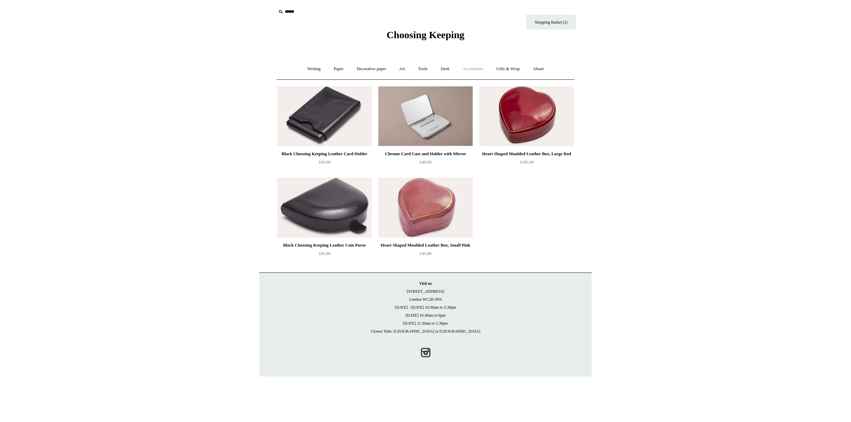
click at [475, 69] on link "Accessories +" at bounding box center [473, 69] width 33 height 18
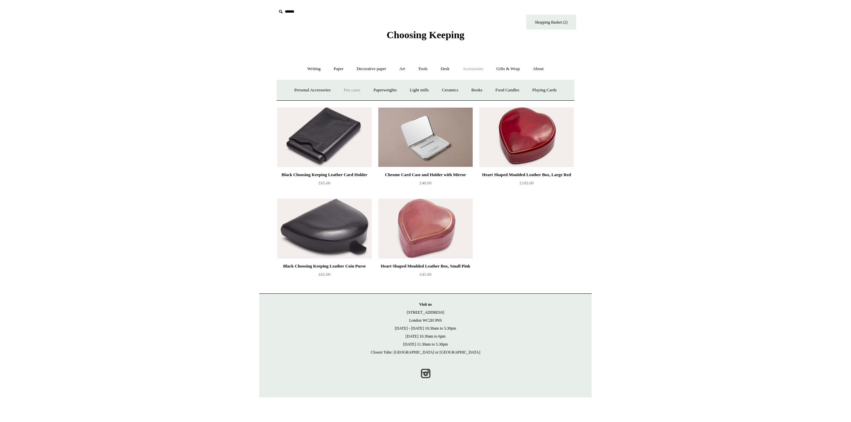
click at [352, 92] on link "Pen cases" at bounding box center [352, 90] width 29 height 18
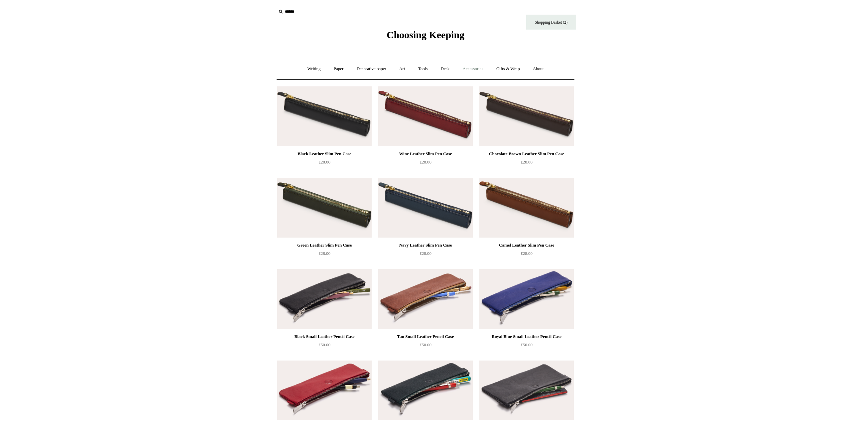
click at [472, 69] on link "Accessories +" at bounding box center [473, 69] width 33 height 18
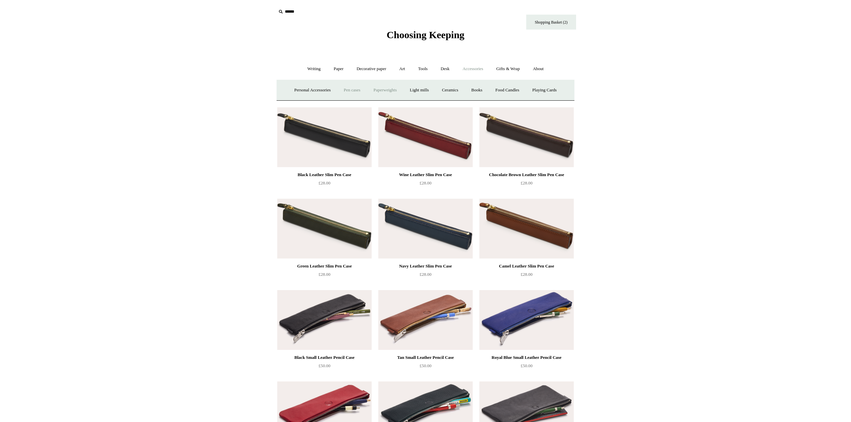
click at [387, 88] on link "Paperweights +" at bounding box center [384, 90] width 35 height 18
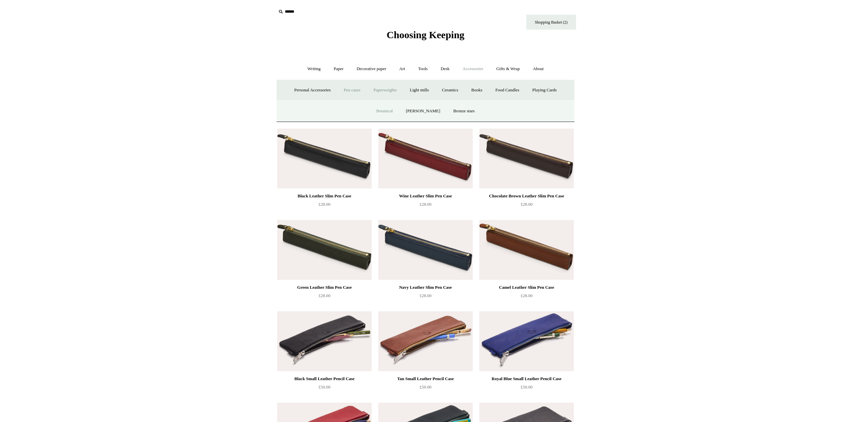
click at [384, 108] on link "Botanical" at bounding box center [384, 111] width 29 height 18
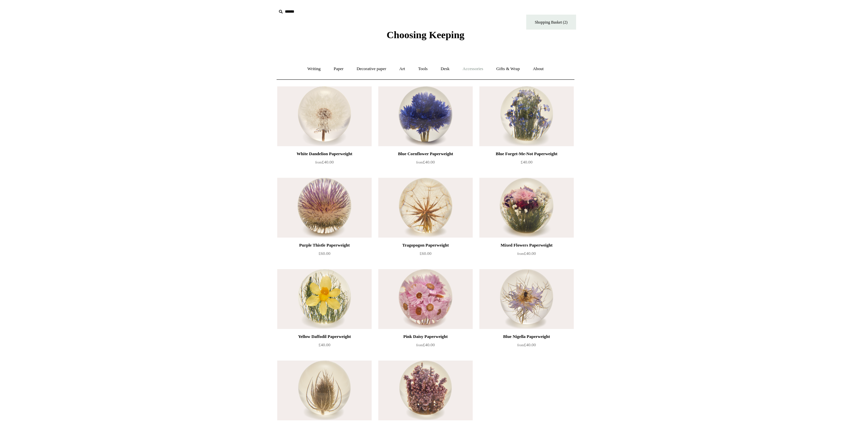
click at [469, 67] on link "Accessories +" at bounding box center [473, 69] width 33 height 18
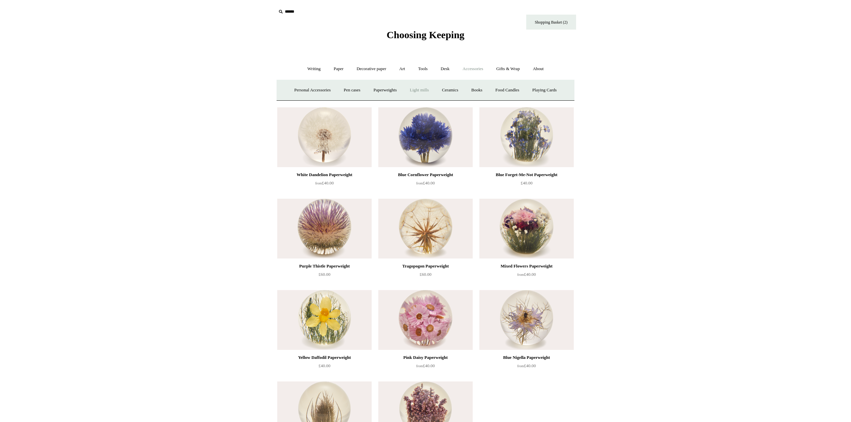
click at [423, 90] on link "Light mills" at bounding box center [419, 90] width 31 height 18
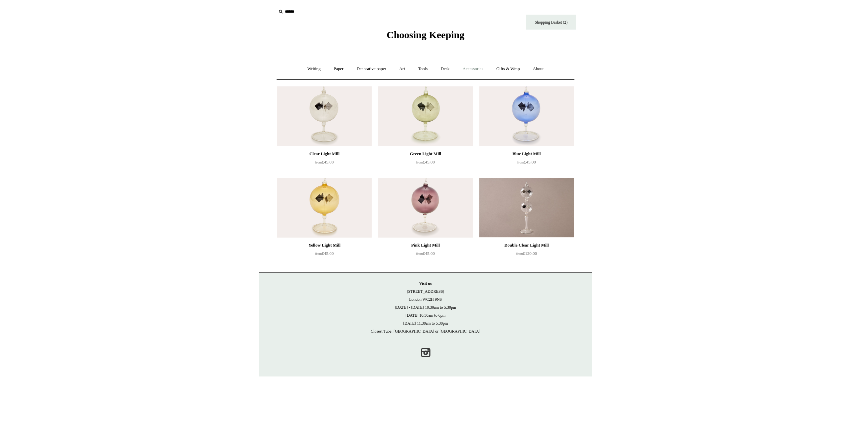
click at [474, 67] on link "Accessories +" at bounding box center [473, 69] width 33 height 18
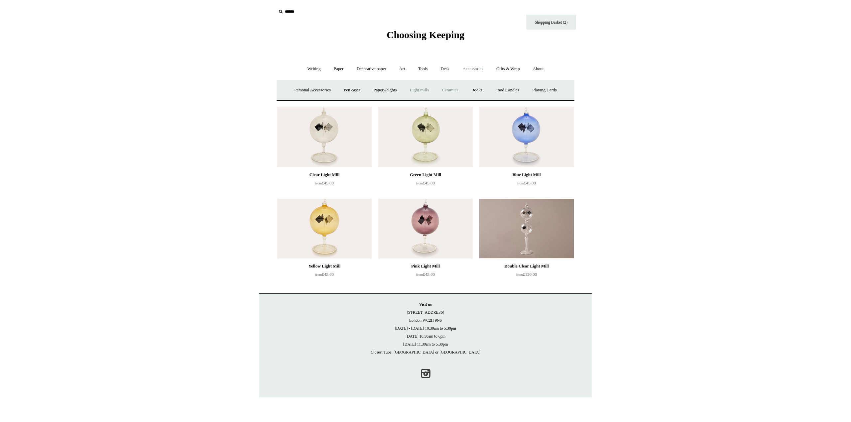
click at [451, 90] on link "Ceramics +" at bounding box center [450, 90] width 28 height 18
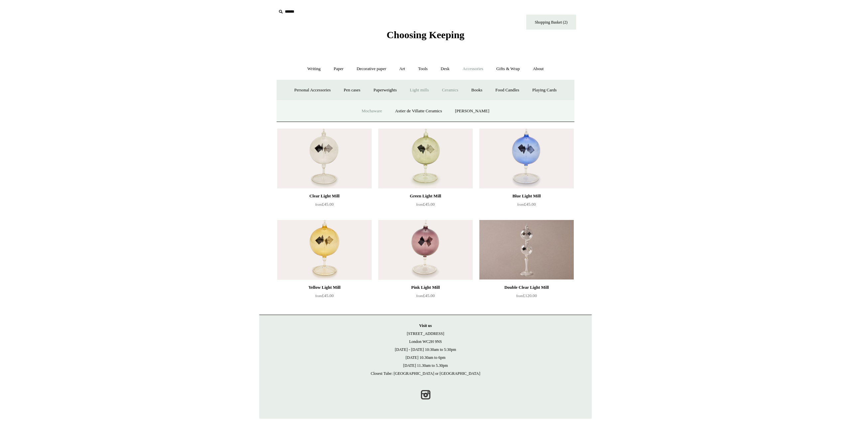
click at [375, 110] on link "Mochaware" at bounding box center [372, 111] width 32 height 18
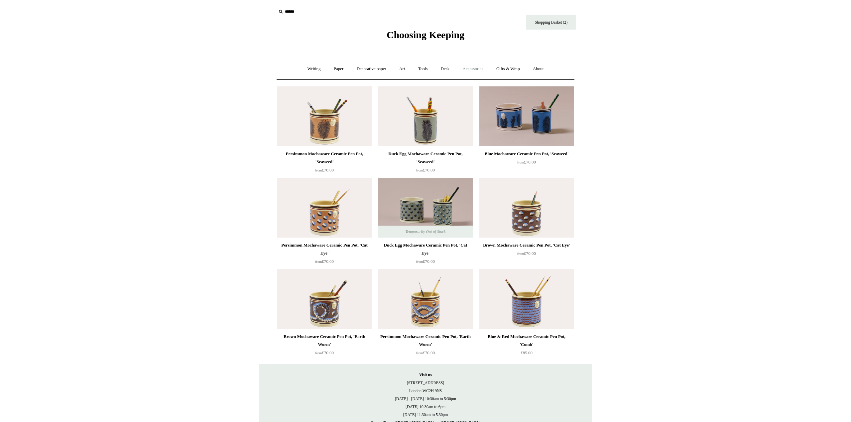
click at [474, 66] on link "Accessories +" at bounding box center [473, 69] width 33 height 18
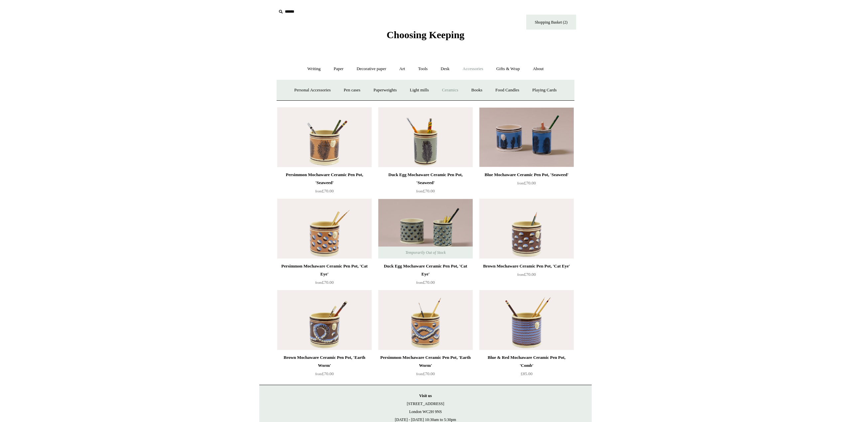
click at [454, 87] on link "Ceramics +" at bounding box center [450, 90] width 28 height 18
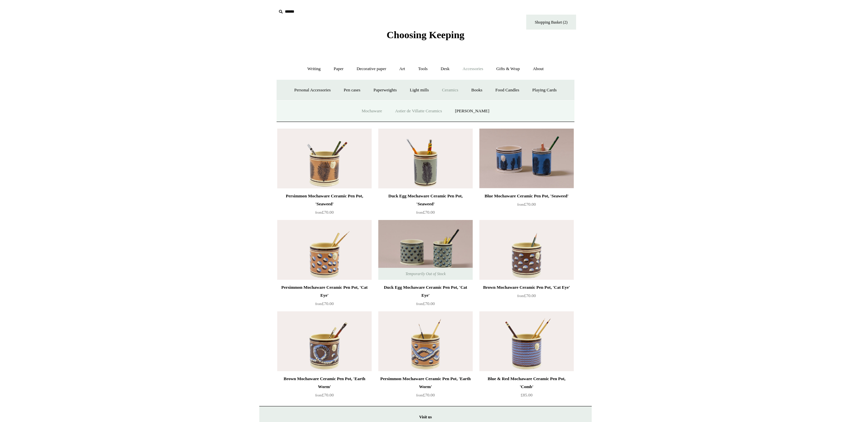
click at [432, 109] on link "Astier de Villatte Ceramics" at bounding box center [418, 111] width 59 height 18
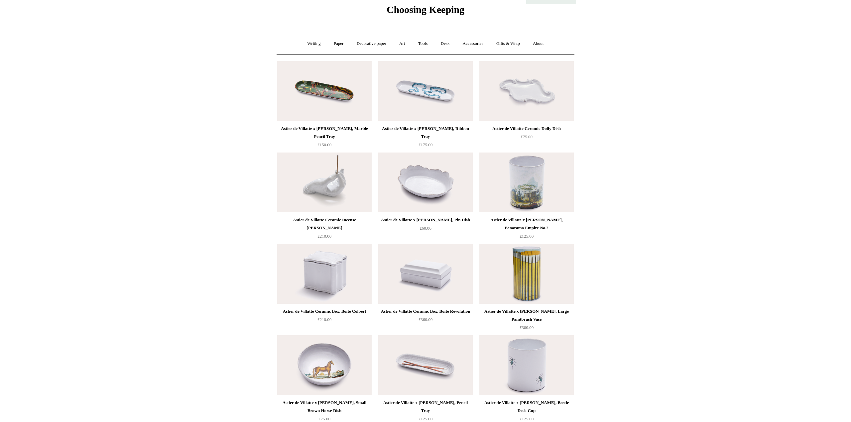
scroll to position [25, 0]
click at [481, 45] on link "Accessories +" at bounding box center [473, 44] width 33 height 18
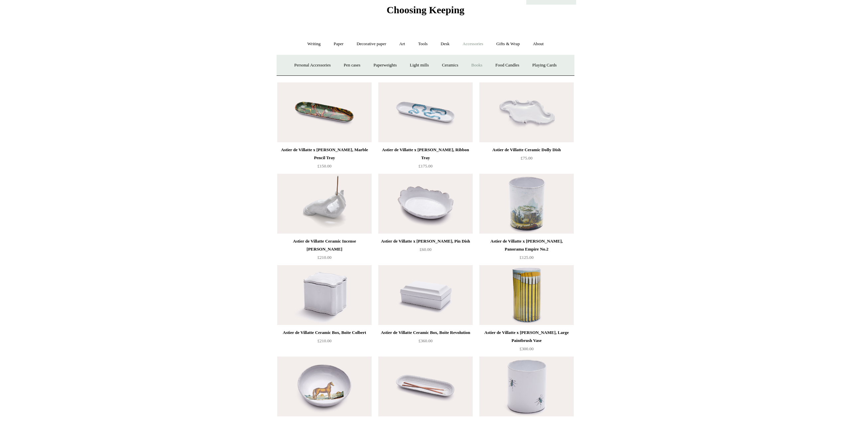
click at [481, 65] on link "Books" at bounding box center [476, 66] width 23 height 18
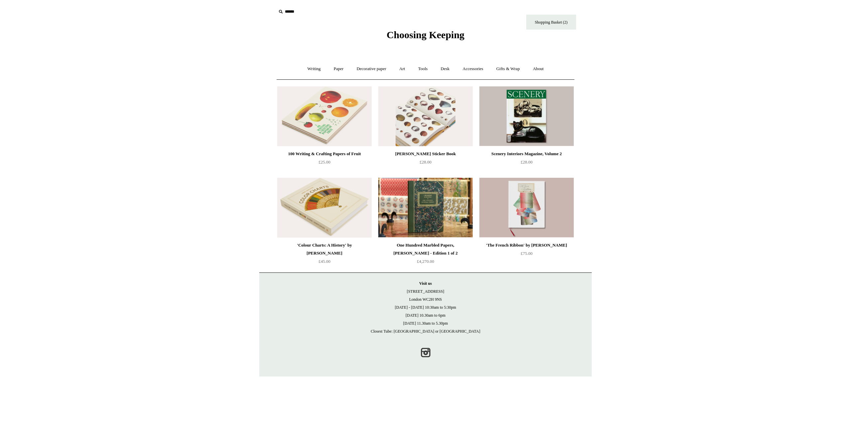
click at [429, 131] on img at bounding box center [425, 116] width 94 height 60
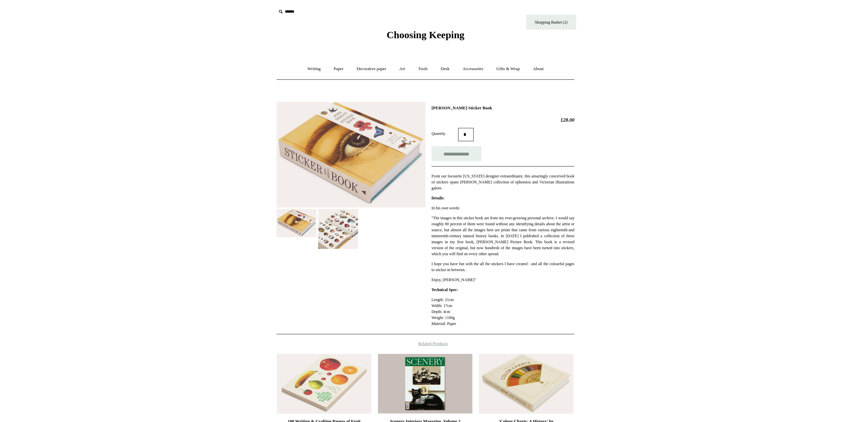
click at [351, 209] on img at bounding box center [338, 229] width 40 height 40
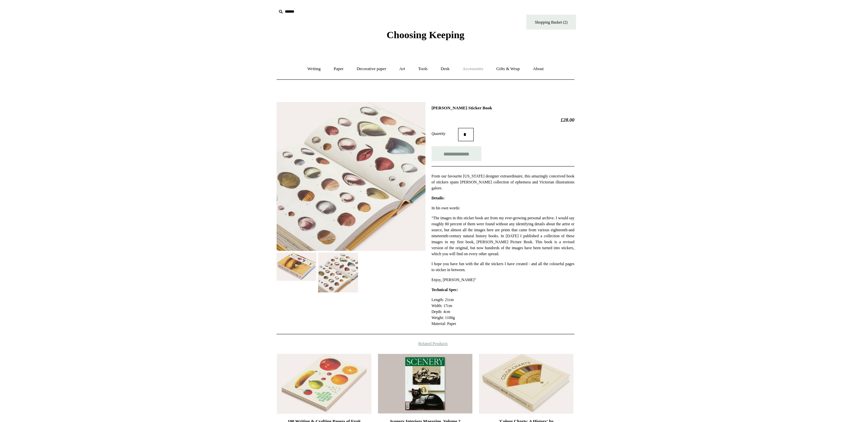
click at [470, 67] on link "Accessories +" at bounding box center [473, 69] width 33 height 18
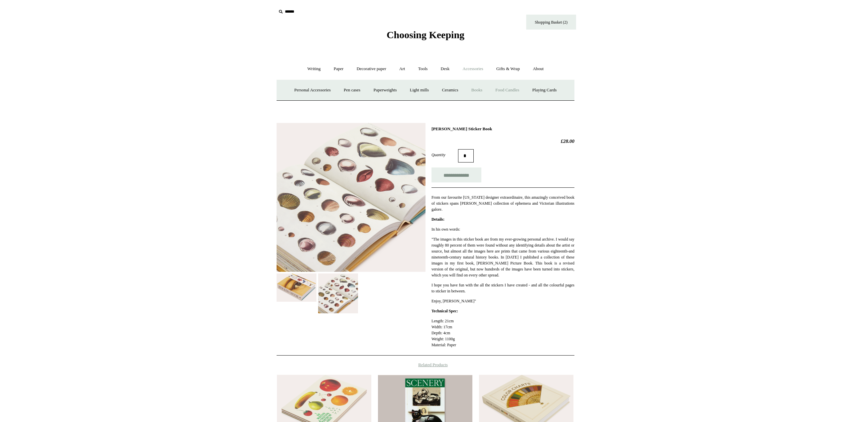
click at [501, 88] on link "Food Candles" at bounding box center [507, 90] width 36 height 18
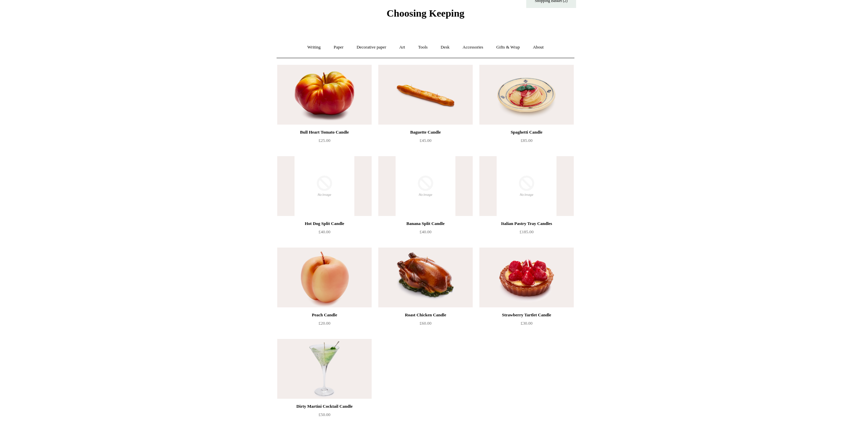
scroll to position [34, 0]
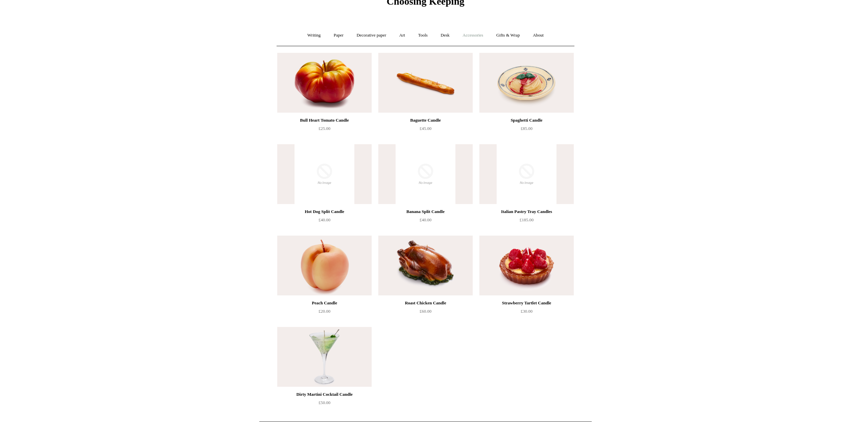
click at [480, 35] on link "Accessories +" at bounding box center [473, 36] width 33 height 18
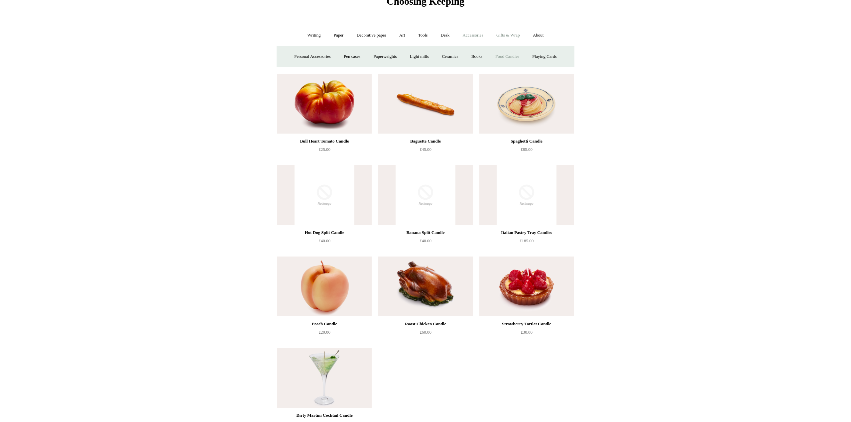
click at [516, 36] on link "Gifts & Wrap +" at bounding box center [508, 36] width 36 height 18
click at [493, 58] on link "Stickers" at bounding box center [495, 57] width 26 height 18
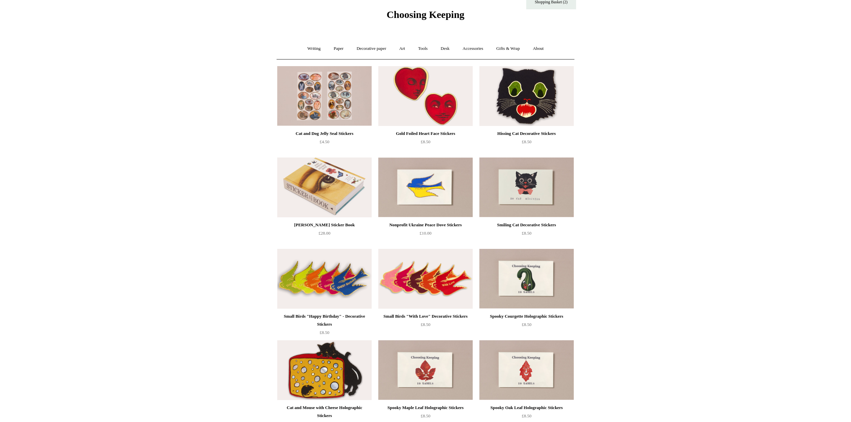
scroll to position [21, 0]
click at [562, 8] on link "Shopping Basket (2)" at bounding box center [551, 1] width 50 height 15
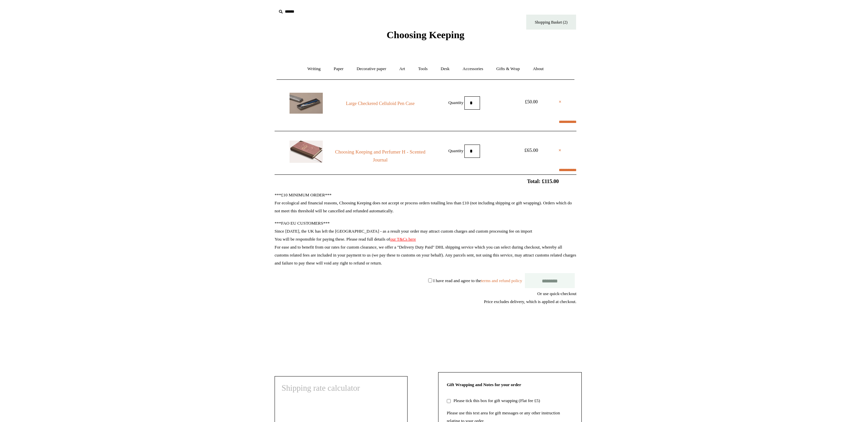
select select "**********"
type input "*****"
select select "*****"
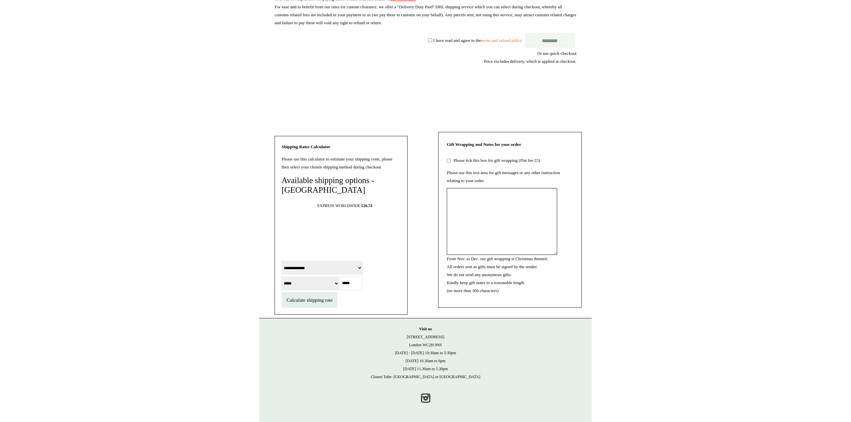
scroll to position [269, 0]
click at [363, 288] on input "*****" at bounding box center [352, 284] width 22 height 14
type input "*****"
click at [317, 304] on button "Calculate shipping rate" at bounding box center [310, 300] width 56 height 16
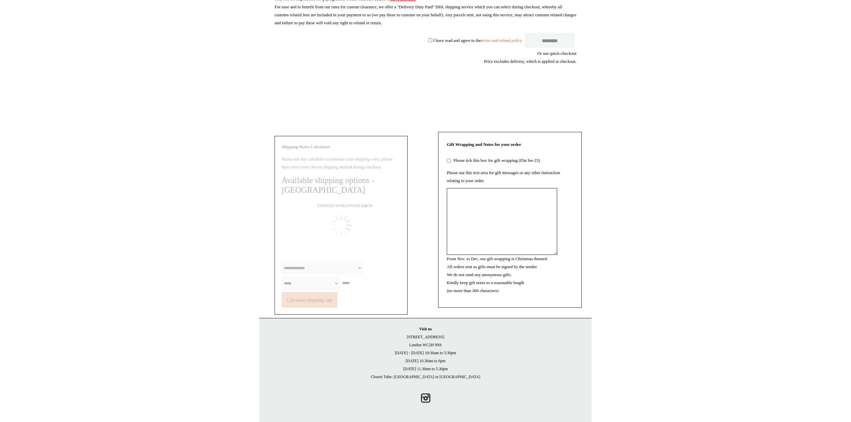
scroll to position [271, 0]
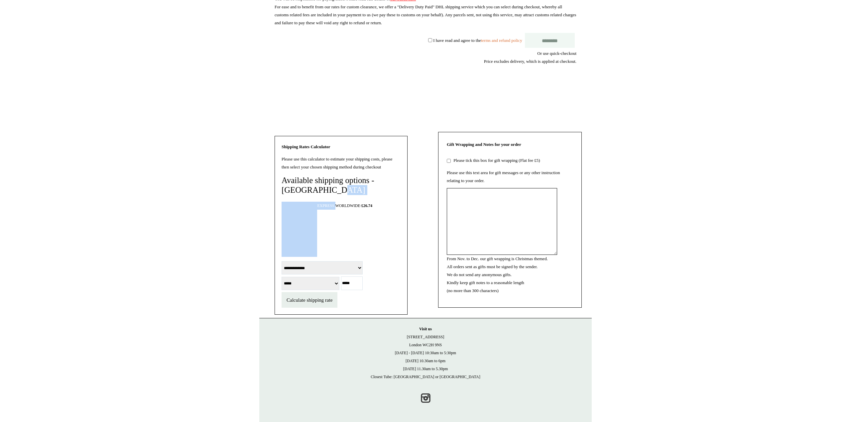
drag, startPoint x: 337, startPoint y: 205, endPoint x: 348, endPoint y: 193, distance: 16.5
click at [348, 193] on div "**********" at bounding box center [341, 225] width 133 height 179
click at [345, 219] on div "EXPRESS WORLDWIDE · £26.74" at bounding box center [358, 229] width 83 height 55
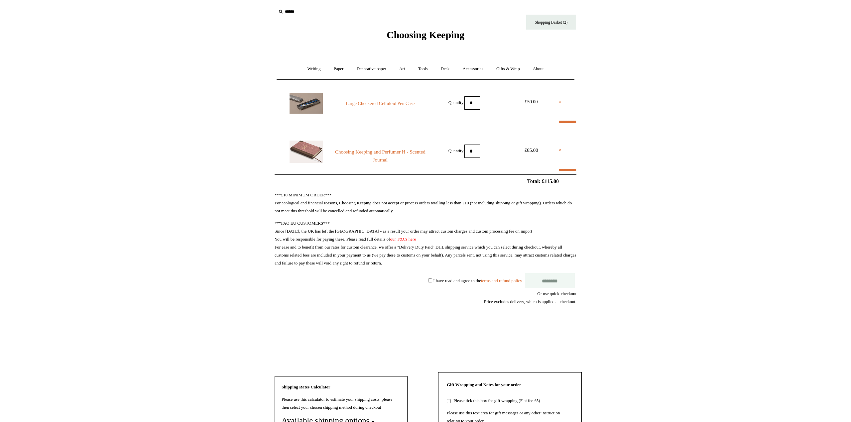
scroll to position [0, 0]
